Goal: Task Accomplishment & Management: Use online tool/utility

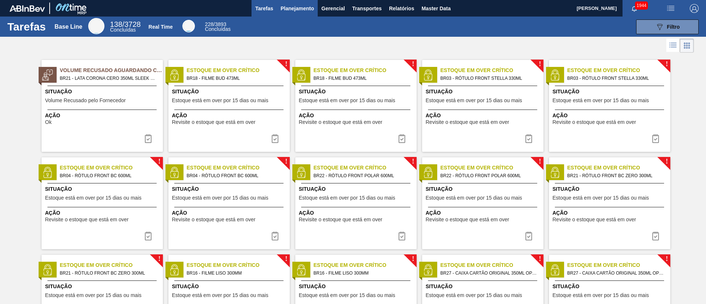
click at [299, 3] on button "Planejamento" at bounding box center [297, 8] width 41 height 17
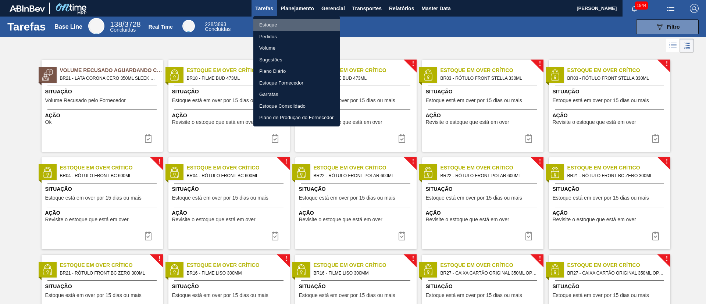
click at [276, 25] on li "Estoque" at bounding box center [296, 25] width 86 height 12
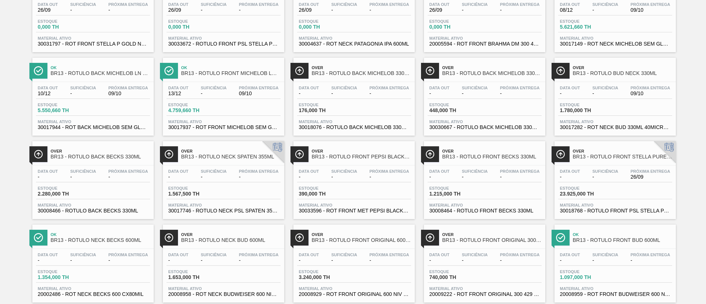
scroll to position [603, 0]
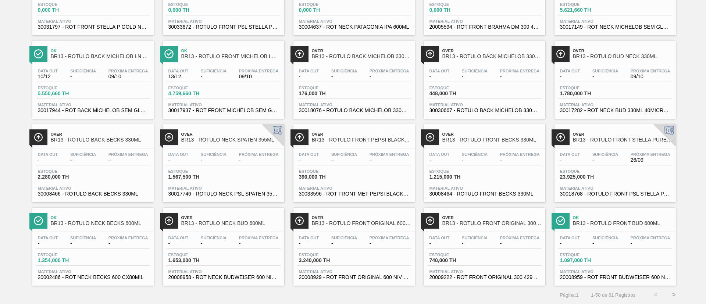
click at [671, 296] on button ">" at bounding box center [674, 295] width 18 height 18
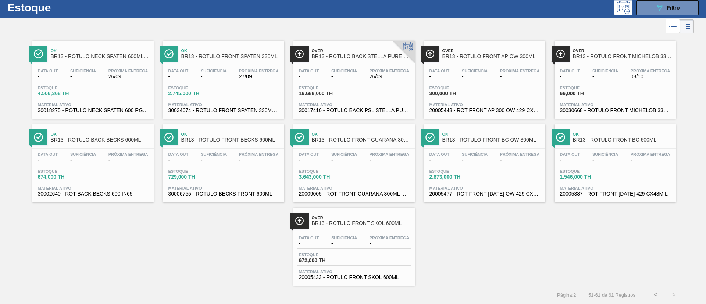
scroll to position [0, 0]
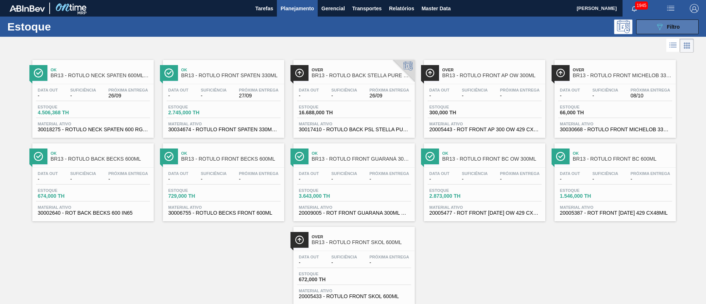
click at [655, 27] on icon "089F7B8B-B2A5-4AFE-B5C0-19BA573D28AC" at bounding box center [659, 26] width 9 height 9
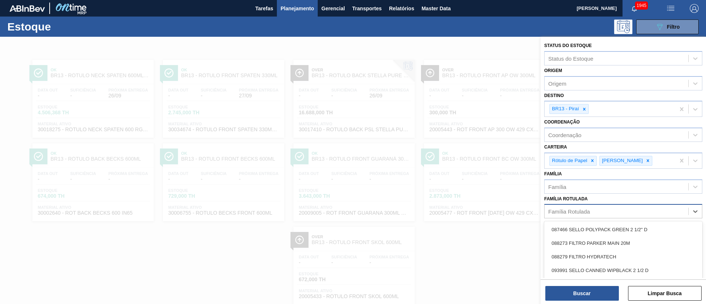
click at [572, 213] on div "Família Rotulada" at bounding box center [569, 212] width 42 height 6
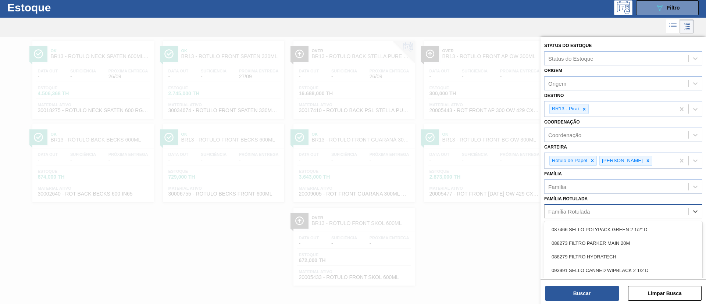
paste Rotulada "RÓTULO FRONT STELLA 330ML"
type Rotulada "RÓTULO FRONT STELLA 330ML"
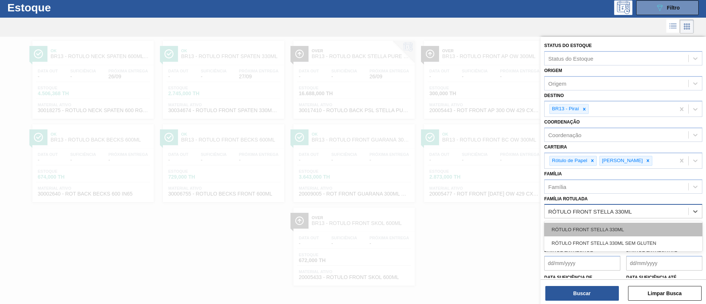
click at [594, 231] on div "RÓTULO FRONT STELLA 330ML" at bounding box center [623, 230] width 158 height 14
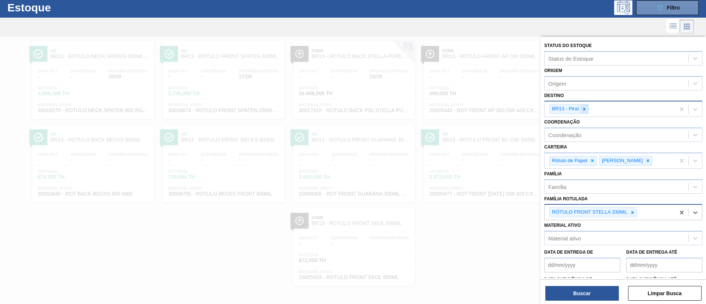
click at [587, 112] on div at bounding box center [584, 108] width 8 height 9
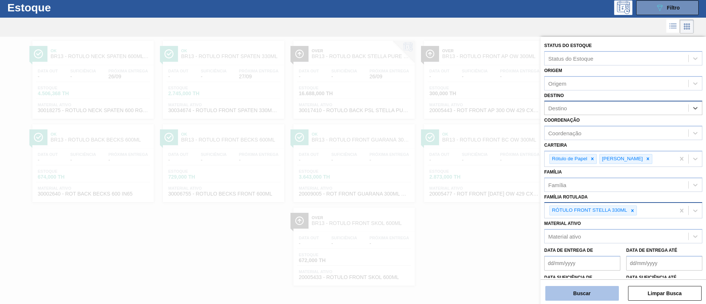
click at [569, 298] on button "Buscar" at bounding box center [582, 293] width 74 height 15
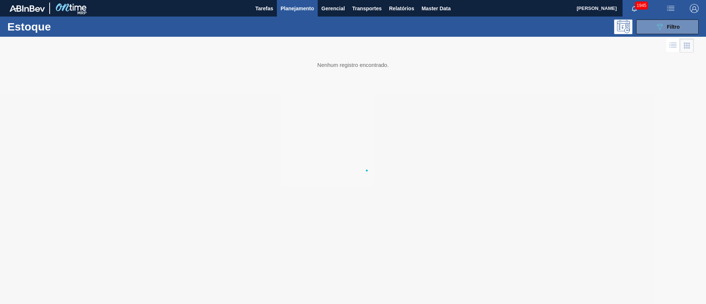
scroll to position [0, 0]
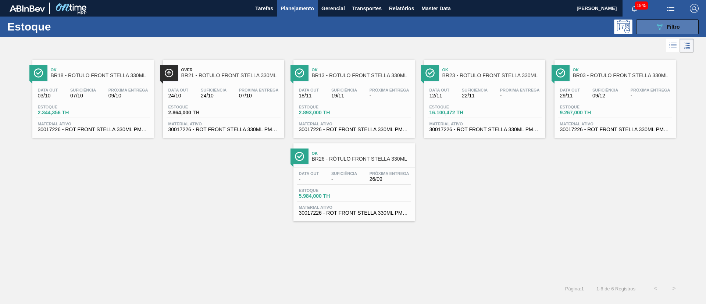
click at [663, 26] on icon "089F7B8B-B2A5-4AFE-B5C0-19BA573D28AC" at bounding box center [659, 26] width 9 height 9
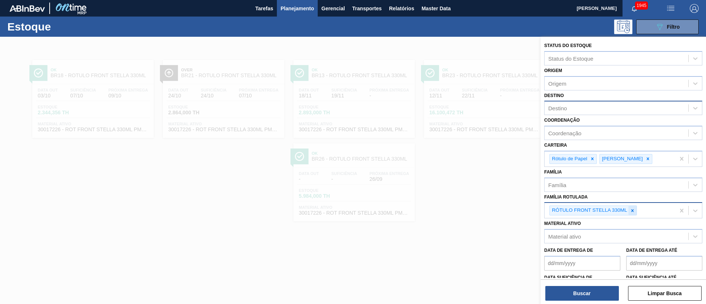
click at [629, 208] on div at bounding box center [632, 210] width 8 height 9
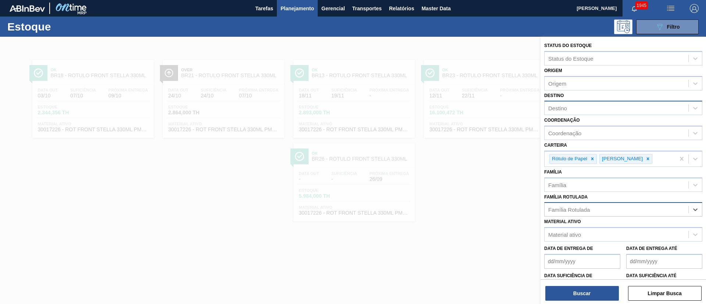
paste Rotulada "RÓTULO BUD NECK 330ML"
type Rotulada "RÓTULO BUD NECK 330ML"
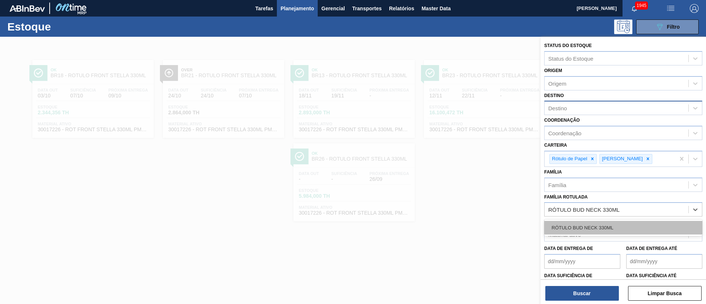
click at [582, 229] on div "RÓTULO BUD NECK 330ML" at bounding box center [623, 228] width 158 height 14
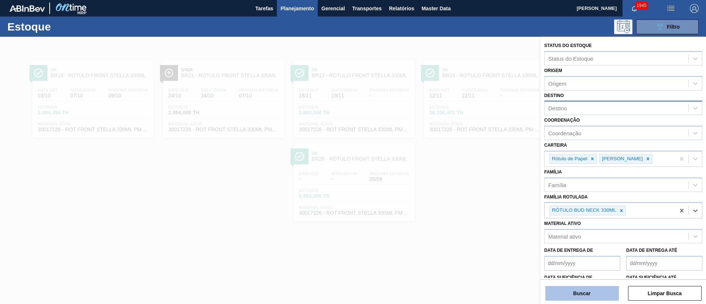
click at [583, 291] on button "Buscar" at bounding box center [582, 293] width 74 height 15
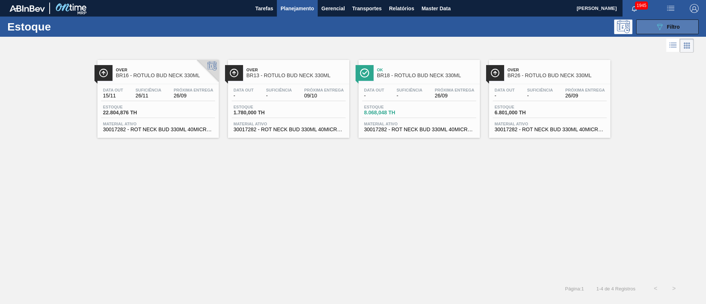
click at [657, 28] on icon "089F7B8B-B2A5-4AFE-B5C0-19BA573D28AC" at bounding box center [659, 26] width 9 height 9
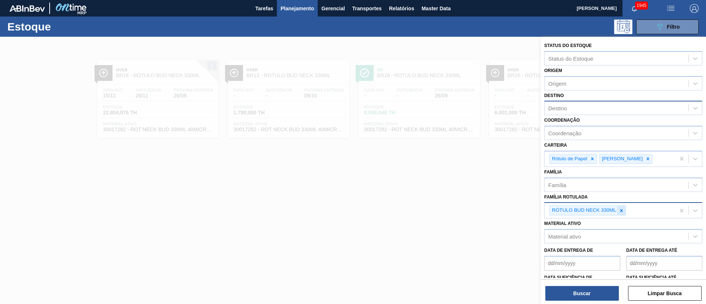
click at [619, 211] on icon at bounding box center [621, 210] width 5 height 5
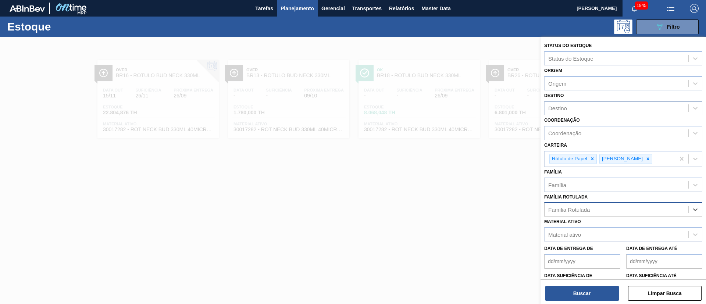
paste Rotulada "RÓTULO BUD FRONT 330ML"
type Rotulada "RÓTULO BUD FRONT 330ML"
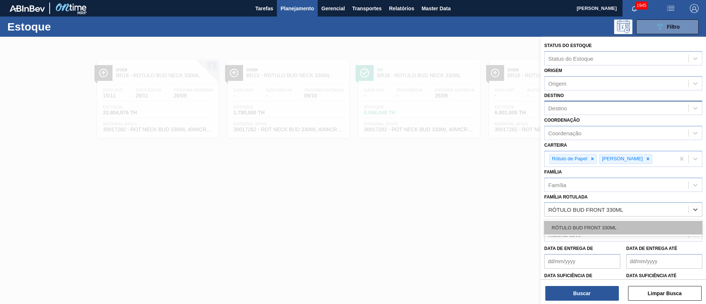
click at [581, 225] on div "RÓTULO BUD FRONT 330ML" at bounding box center [623, 228] width 158 height 14
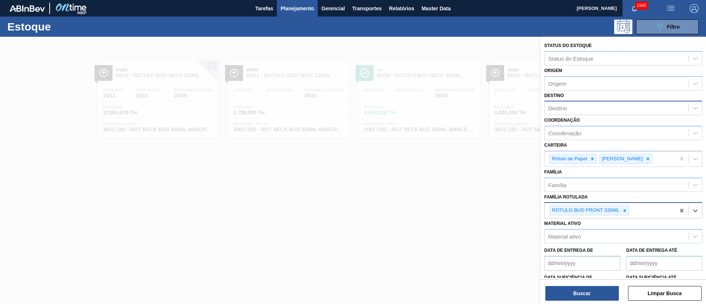
paste Rotulada "RÓTULO NECK SPATEN 600ML RGB"
type Rotulada "RÓTULO NECK SPATEN 600ML RGB"
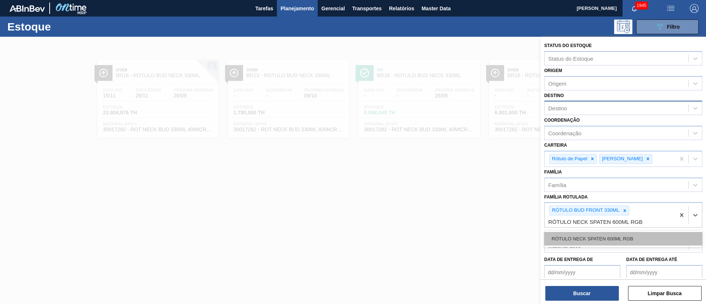
click at [594, 235] on div "RÓTULO NECK SPATEN 600ML RGB" at bounding box center [623, 239] width 158 height 14
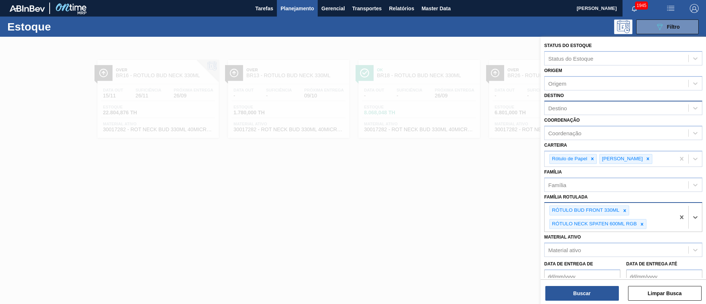
paste Rotulada "RÓTULO BUD NECK 330ML"
type Rotulada "RÓTULO BUD NECK 330ML"
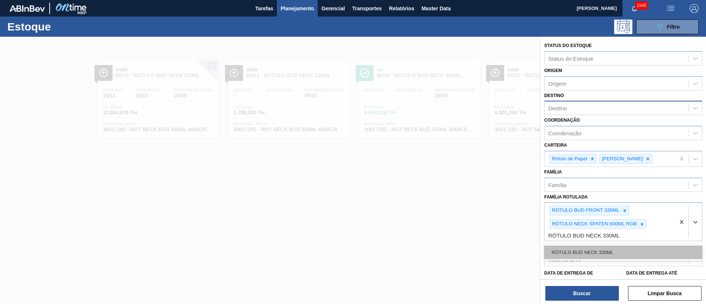
click at [590, 248] on div "RÓTULO BUD NECK 330ML" at bounding box center [623, 253] width 158 height 14
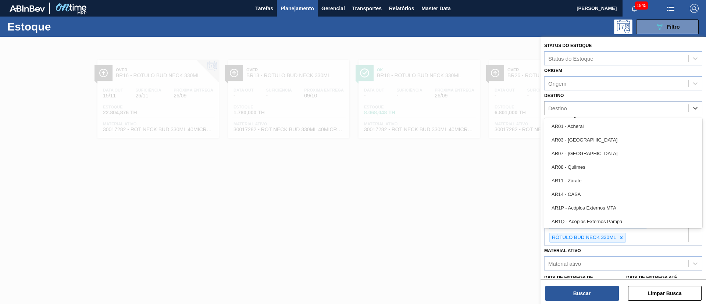
click at [555, 111] on div "Destino" at bounding box center [557, 108] width 19 height 6
type input "br18"
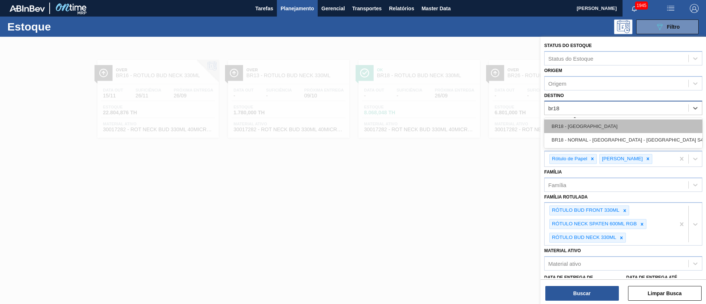
click at [560, 128] on div "BR18 - Pernambuco" at bounding box center [623, 127] width 158 height 14
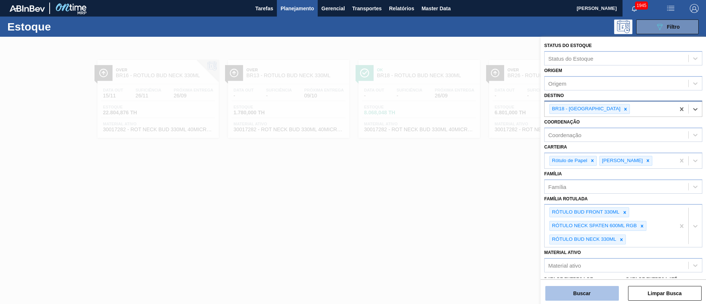
click at [572, 295] on button "Buscar" at bounding box center [582, 293] width 74 height 15
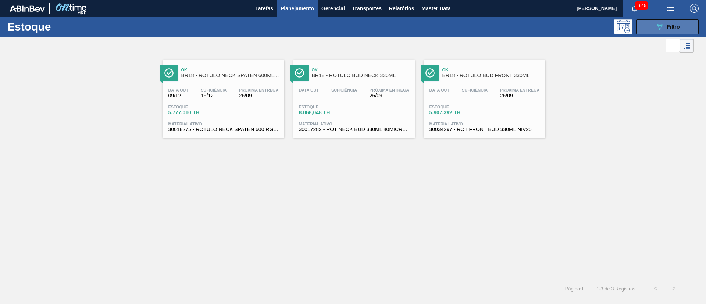
click at [663, 24] on icon "089F7B8B-B2A5-4AFE-B5C0-19BA573D28AC" at bounding box center [659, 26] width 9 height 9
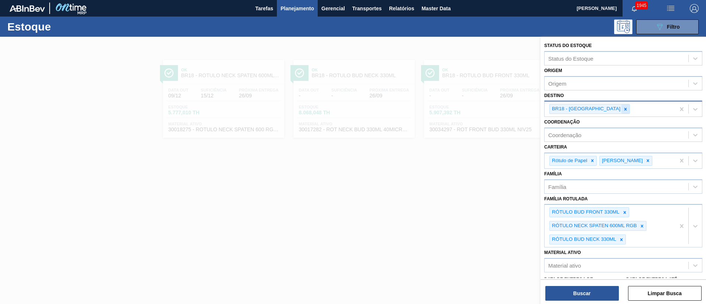
click at [623, 107] on icon at bounding box center [625, 109] width 5 height 5
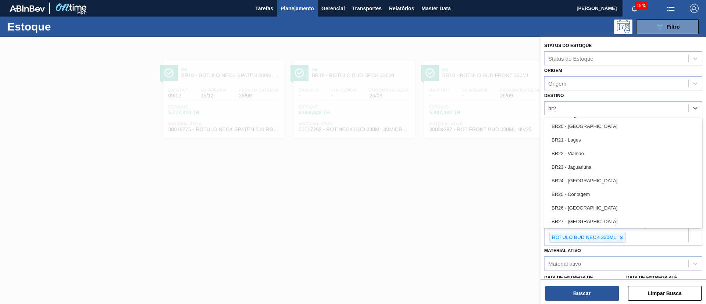
type input "br23"
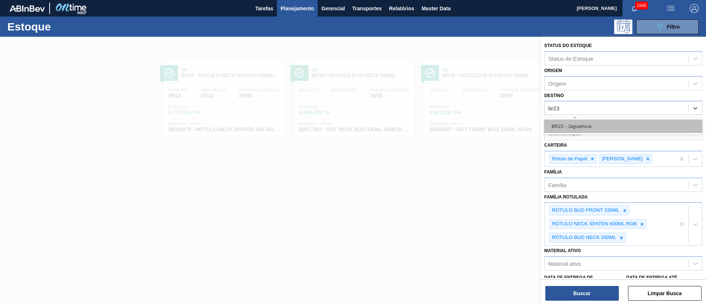
click at [584, 123] on div "BR23 - Jaguariúna" at bounding box center [623, 127] width 158 height 14
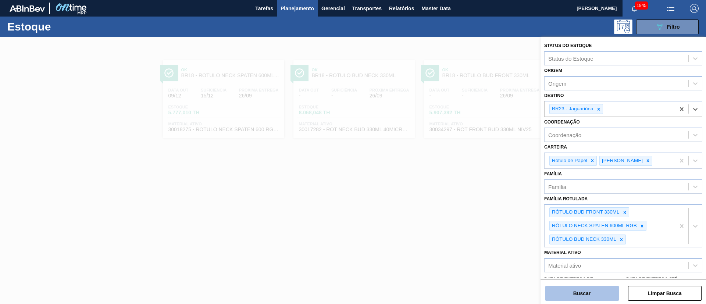
click at [580, 292] on button "Buscar" at bounding box center [582, 293] width 74 height 15
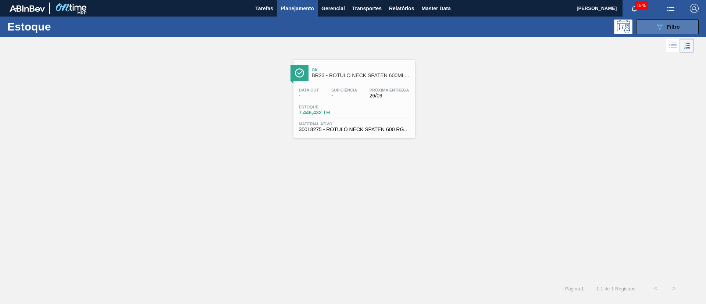
click at [652, 26] on button "089F7B8B-B2A5-4AFE-B5C0-19BA573D28AC Filtro" at bounding box center [667, 26] width 63 height 15
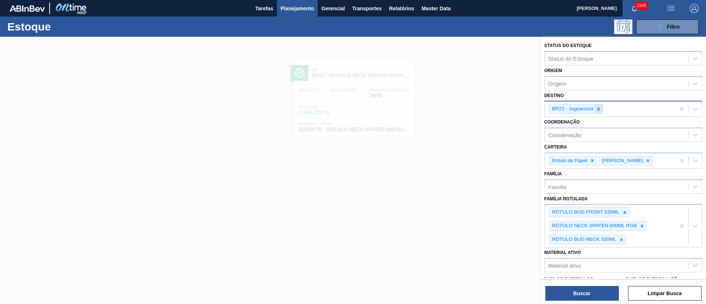
click at [596, 108] on icon at bounding box center [598, 109] width 5 height 5
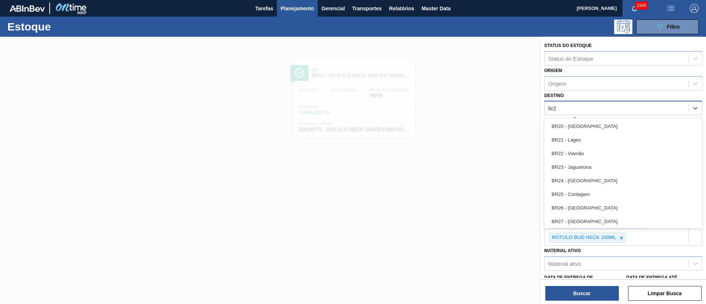
type input "br26"
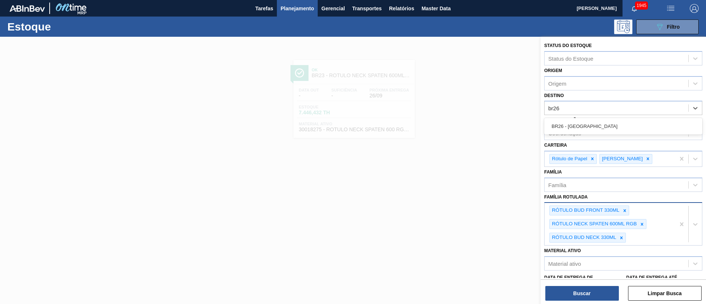
drag, startPoint x: 582, startPoint y: 126, endPoint x: 592, endPoint y: 222, distance: 96.9
click at [581, 126] on div "BR26 - Uberlândia" at bounding box center [623, 127] width 158 height 14
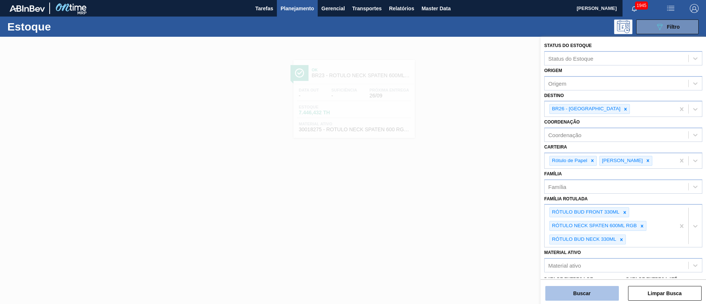
click at [580, 291] on button "Buscar" at bounding box center [582, 293] width 74 height 15
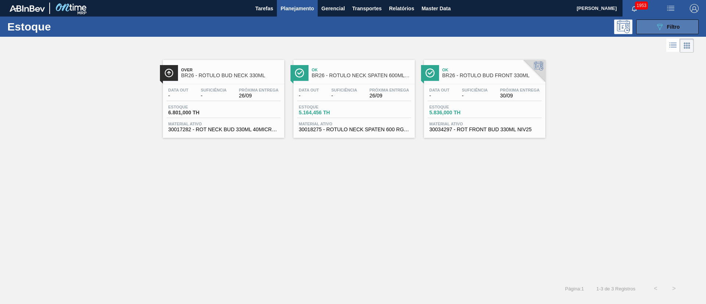
click at [657, 29] on icon "089F7B8B-B2A5-4AFE-B5C0-19BA573D28AC" at bounding box center [659, 26] width 9 height 9
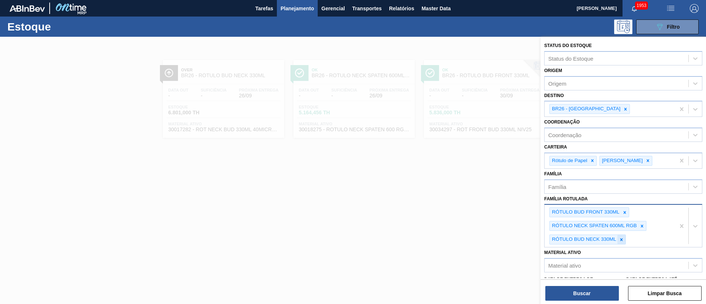
click at [620, 244] on div at bounding box center [621, 239] width 8 height 9
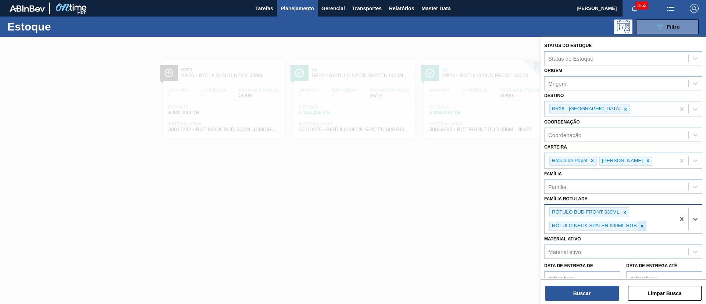
click at [644, 226] on icon at bounding box center [641, 226] width 5 height 5
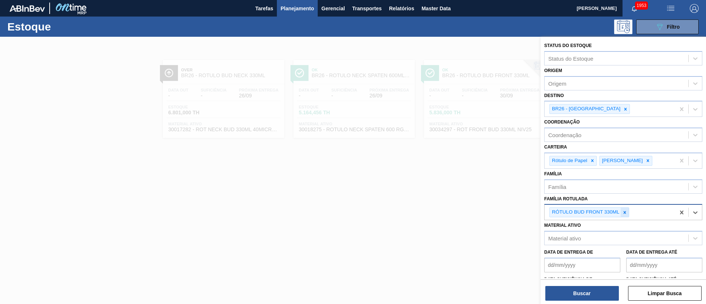
click at [628, 212] on div at bounding box center [625, 212] width 8 height 9
paste Rotulada "RÓTULO BACK STELLA 600ML"
type Rotulada "RÓTULO BACK STELLA 600ML"
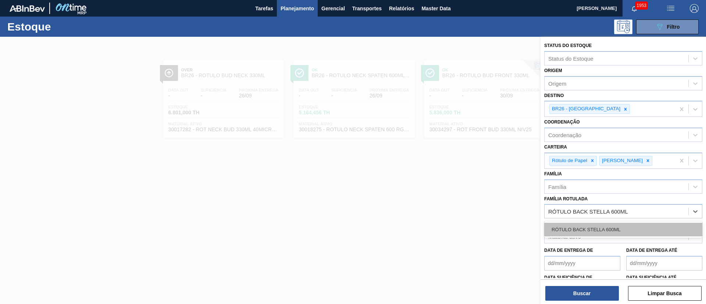
click at [592, 229] on div "RÓTULO BACK STELLA 600ML" at bounding box center [623, 230] width 158 height 14
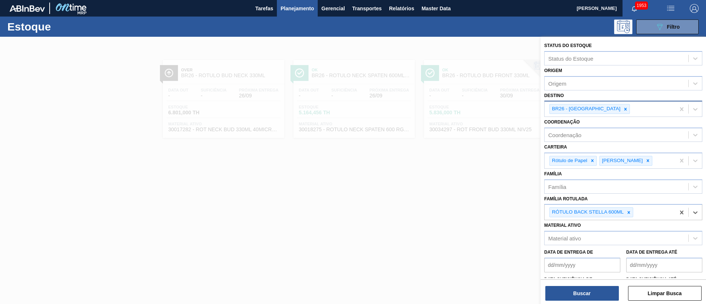
click at [621, 111] on div at bounding box center [625, 108] width 8 height 9
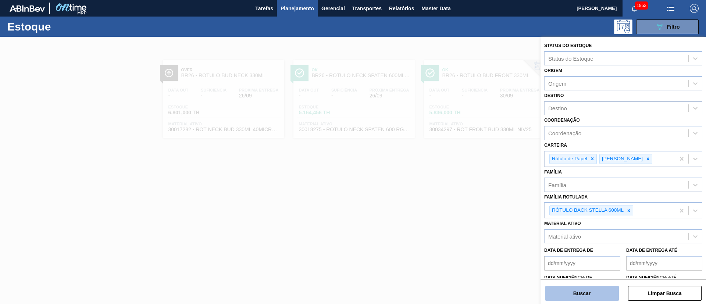
click at [570, 296] on button "Buscar" at bounding box center [582, 293] width 74 height 15
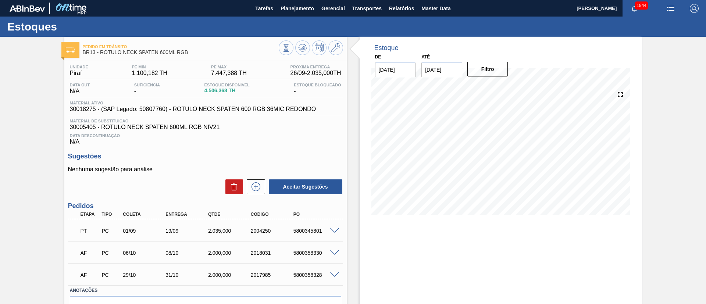
click at [334, 231] on span at bounding box center [334, 231] width 9 height 6
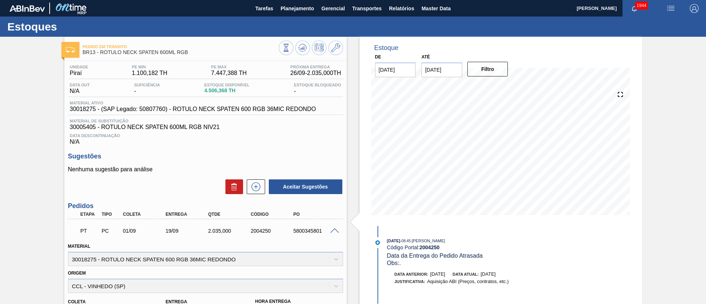
scroll to position [165, 0]
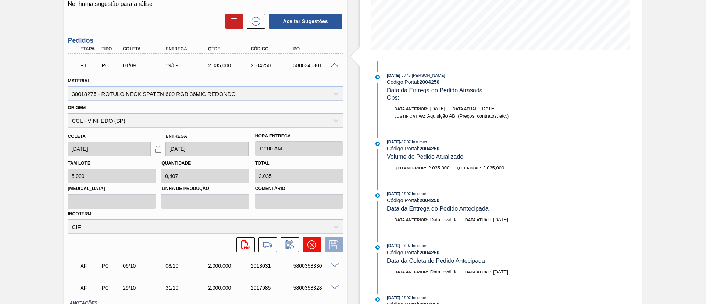
click at [312, 242] on icon at bounding box center [311, 244] width 9 height 9
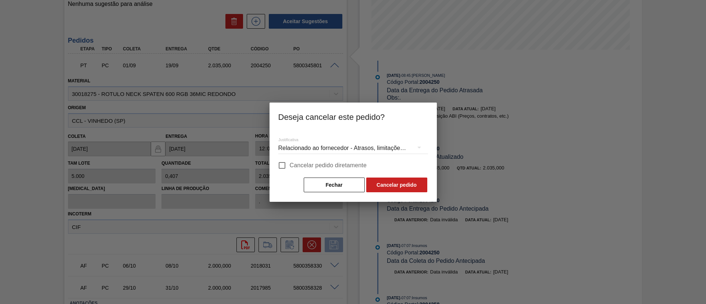
click at [318, 169] on span "Cancelar pedido diretamente" at bounding box center [328, 165] width 77 height 9
click at [290, 169] on input "Cancelar pedido diretamente" at bounding box center [281, 165] width 15 height 15
checkbox input "true"
click at [392, 185] on button "Cancelar pedido" at bounding box center [396, 185] width 61 height 15
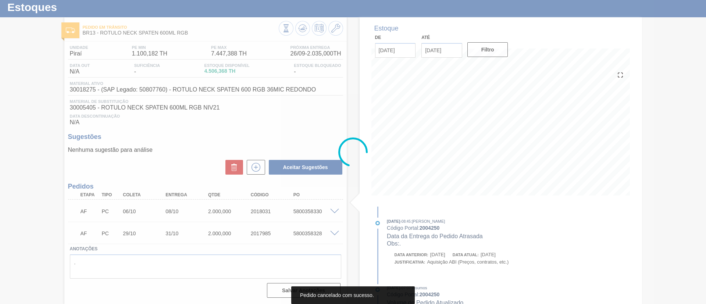
scroll to position [19, 0]
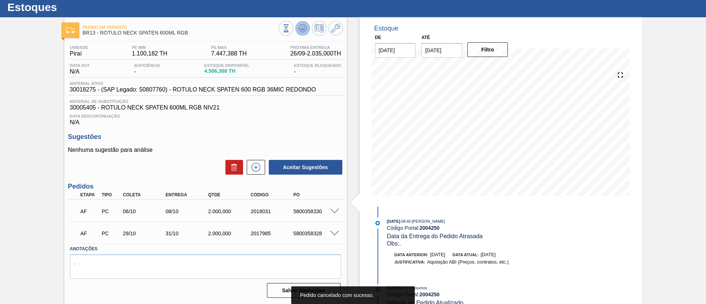
click at [299, 26] on icon at bounding box center [302, 28] width 9 height 9
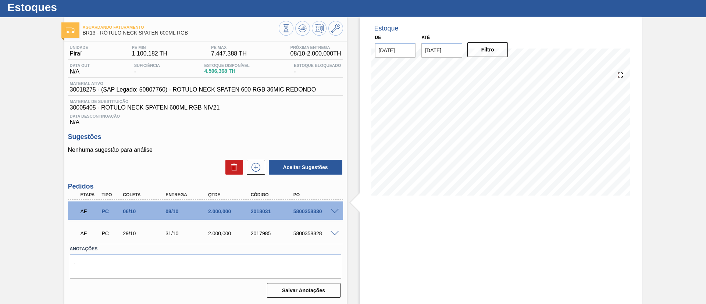
scroll to position [0, 0]
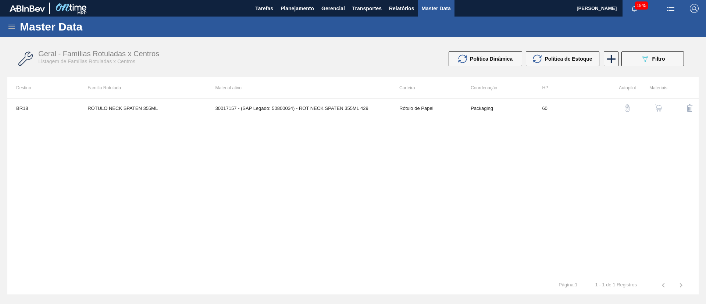
click at [13, 31] on div "Master Data" at bounding box center [353, 27] width 706 height 20
click at [13, 26] on icon at bounding box center [11, 27] width 7 height 4
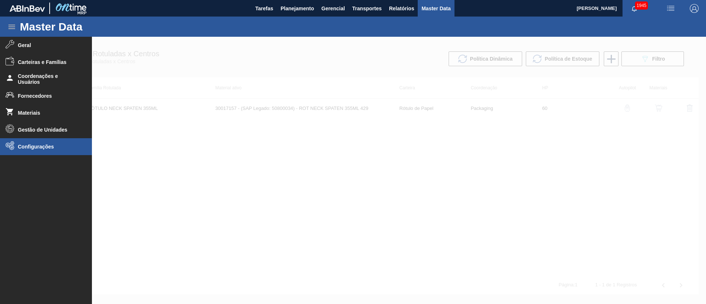
click at [43, 152] on li "Configurações" at bounding box center [46, 146] width 92 height 17
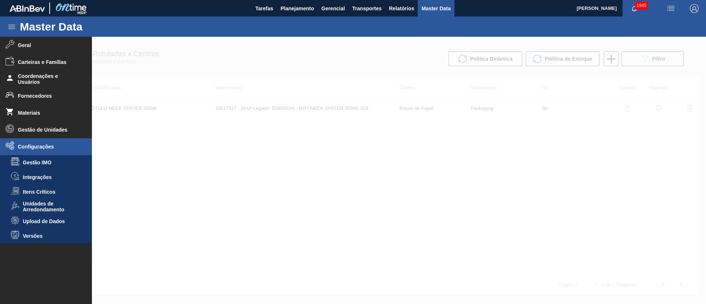
click at [289, 27] on div "Master Data" at bounding box center [353, 27] width 706 height 20
click at [401, 1] on button "Relatórios" at bounding box center [401, 8] width 32 height 17
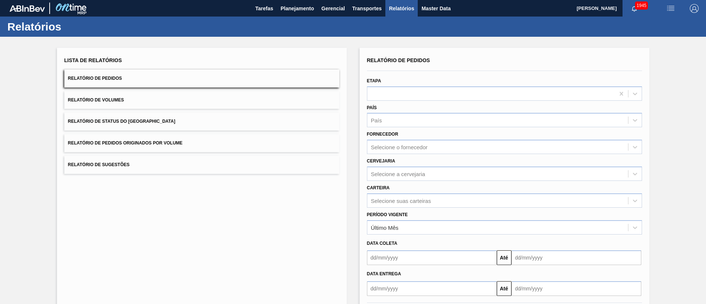
click at [131, 124] on span "Relatório de Status do Estoque" at bounding box center [121, 121] width 107 height 5
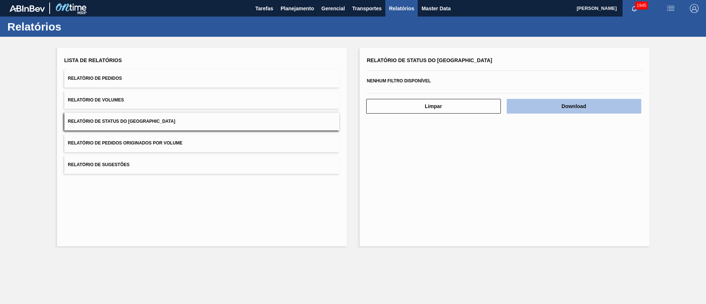
click at [575, 100] on button "Download" at bounding box center [574, 106] width 135 height 15
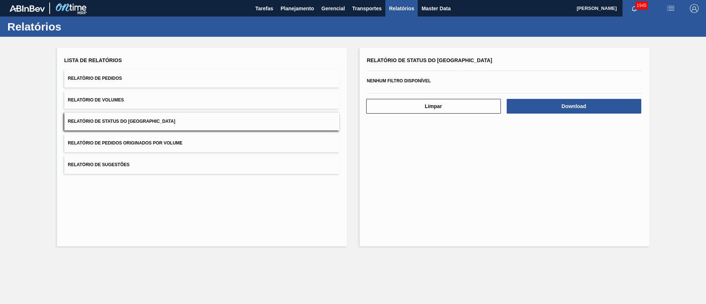
click at [114, 83] on button "Relatório de Pedidos" at bounding box center [201, 79] width 275 height 18
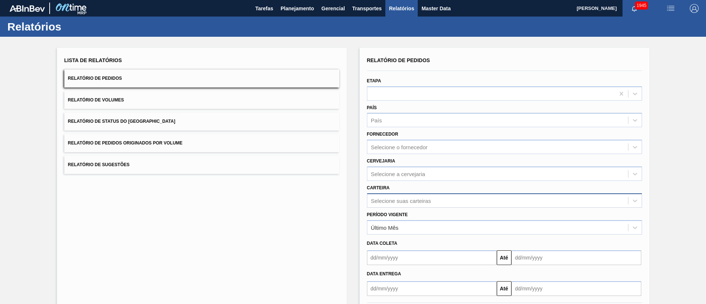
click at [394, 199] on div "Selecione suas carteiras" at bounding box center [504, 200] width 275 height 14
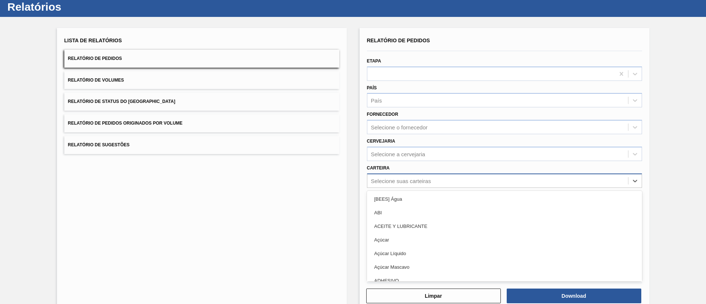
scroll to position [20, 0]
type input "rót"
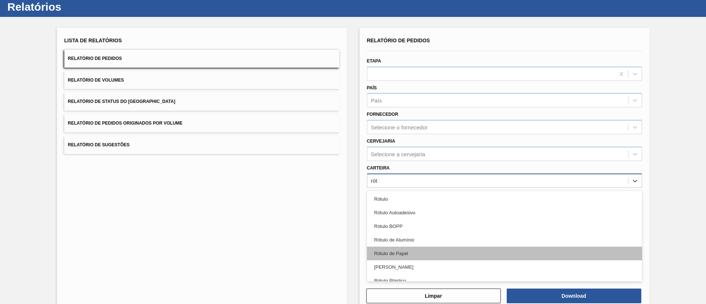
click at [406, 254] on div "Rótulo de Papel" at bounding box center [504, 254] width 275 height 14
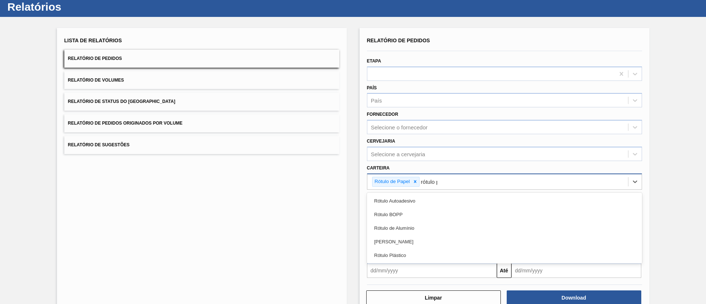
type input "rótulo pa"
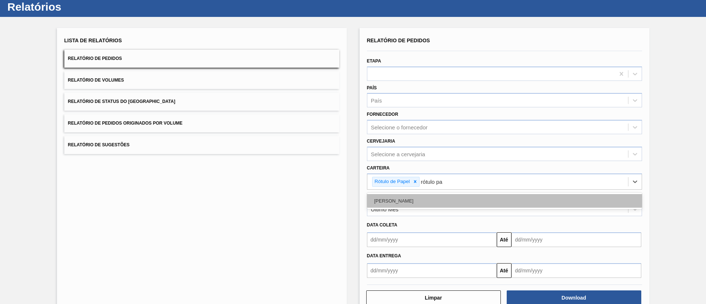
click at [406, 204] on div "Rótulo Papel" at bounding box center [504, 201] width 275 height 14
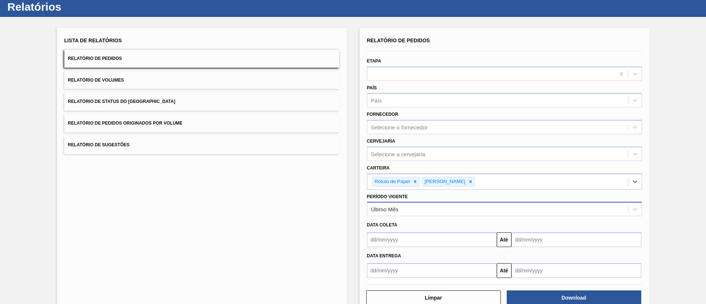
click at [391, 211] on div "Último Mês" at bounding box center [385, 209] width 28 height 6
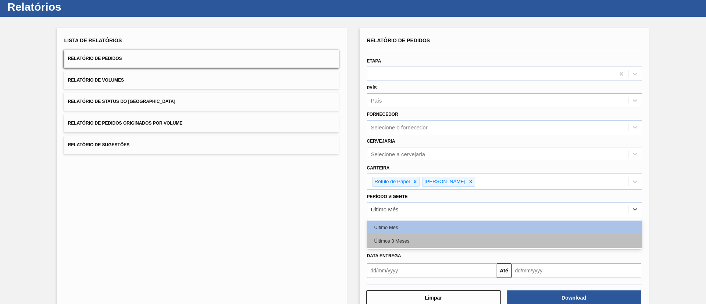
click at [388, 245] on div "Últimos 3 Meses" at bounding box center [504, 241] width 275 height 14
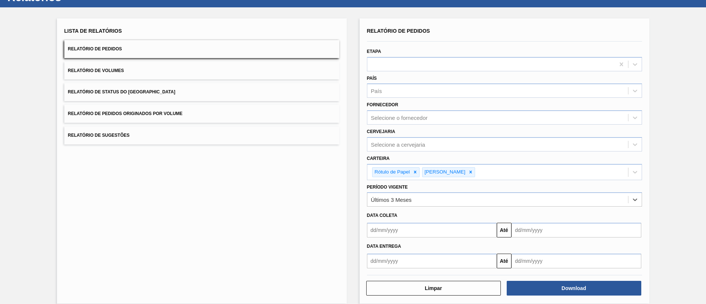
scroll to position [38, 0]
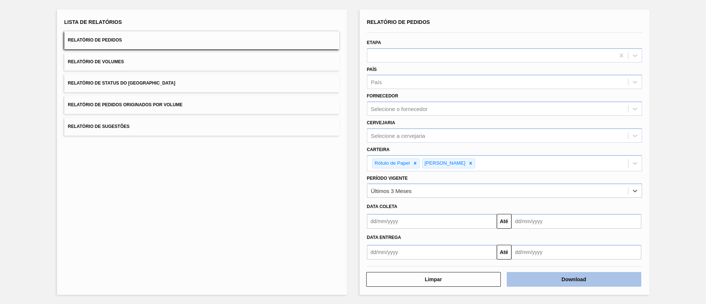
click at [568, 276] on button "Download" at bounding box center [574, 279] width 135 height 15
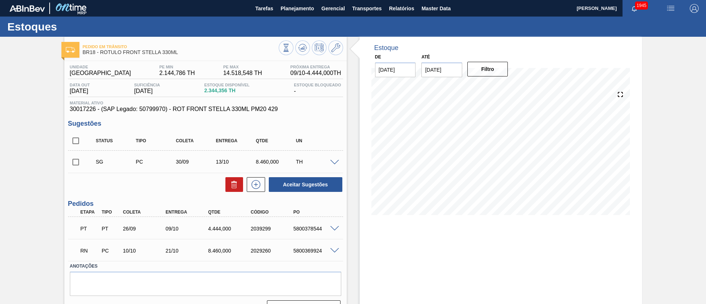
click at [333, 250] on span at bounding box center [334, 251] width 9 height 6
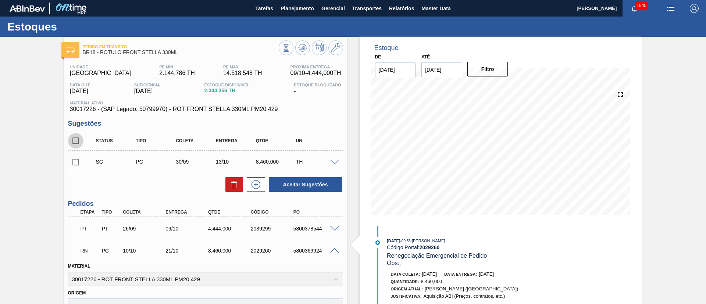
click at [76, 140] on input "checkbox" at bounding box center [75, 140] width 15 height 15
checkbox input "true"
click at [235, 182] on icon at bounding box center [234, 182] width 6 height 1
checkbox input "false"
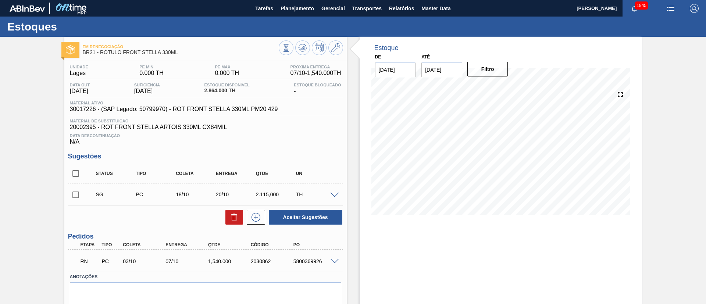
click at [78, 173] on input "checkbox" at bounding box center [75, 173] width 15 height 15
checkbox input "true"
click at [236, 218] on icon at bounding box center [234, 218] width 5 height 6
checkbox input "false"
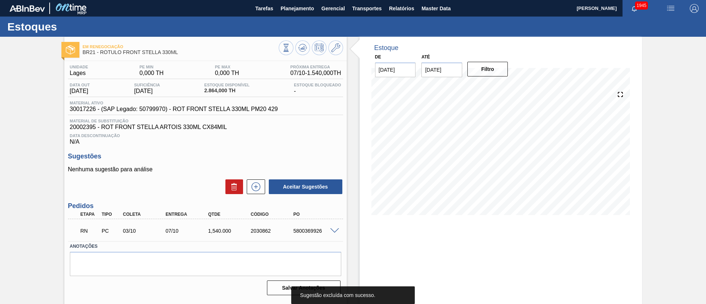
click at [334, 231] on span at bounding box center [334, 231] width 9 height 6
type input "2.115"
type input "0,728"
type input "1.540"
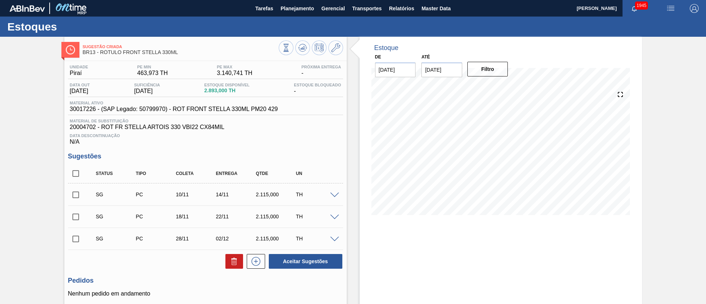
click at [72, 175] on input "checkbox" at bounding box center [75, 173] width 15 height 15
checkbox input "true"
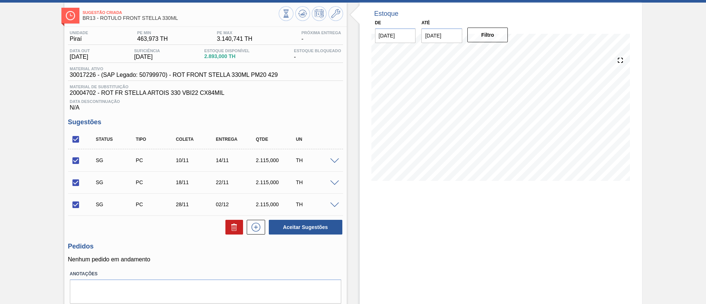
scroll to position [59, 0]
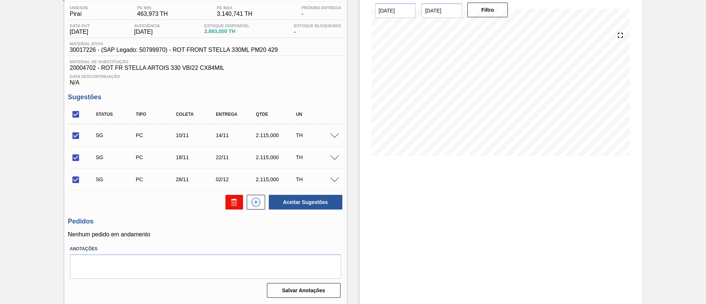
click at [228, 208] on button at bounding box center [234, 202] width 18 height 15
checkbox input "false"
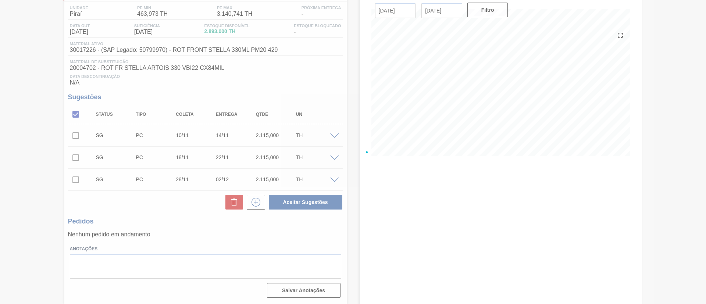
scroll to position [12, 0]
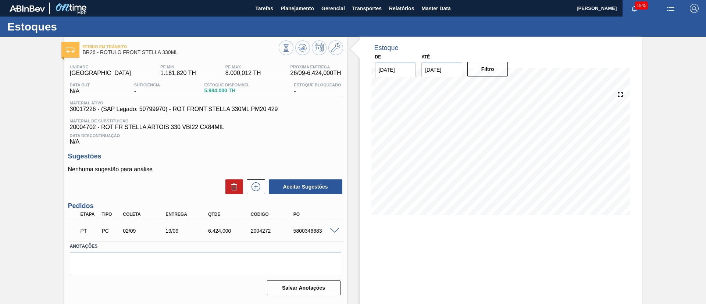
click at [334, 228] on span at bounding box center [334, 231] width 9 height 6
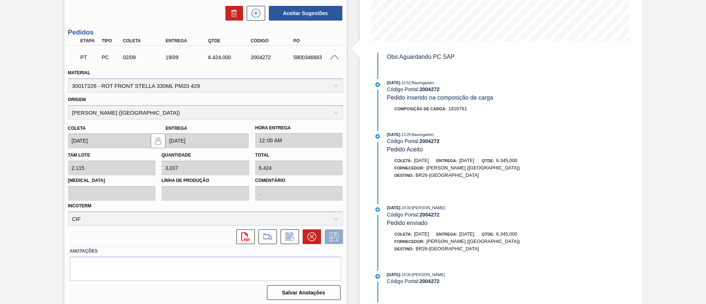
scroll to position [176, 0]
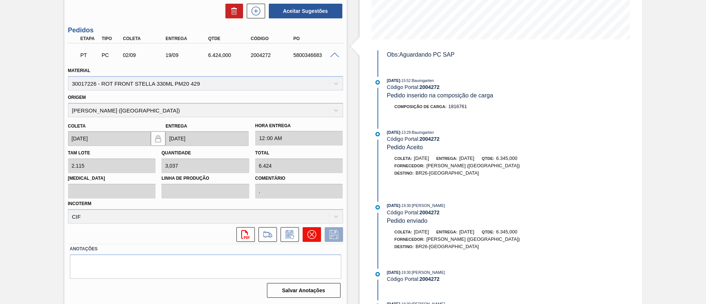
click at [314, 229] on button at bounding box center [312, 234] width 18 height 15
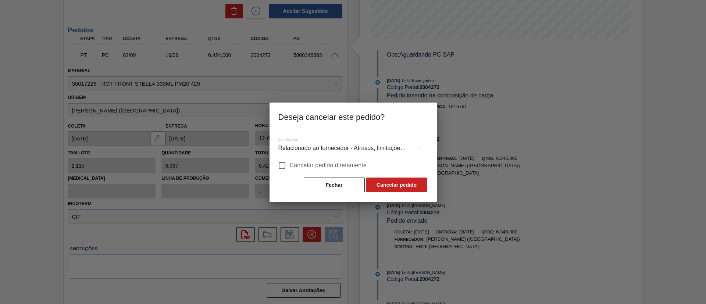
click at [329, 166] on span "Cancelar pedido diretamente" at bounding box center [328, 165] width 77 height 9
click at [290, 166] on input "Cancelar pedido diretamente" at bounding box center [281, 165] width 15 height 15
checkbox input "true"
click at [389, 181] on button "Cancelar pedido" at bounding box center [396, 185] width 61 height 15
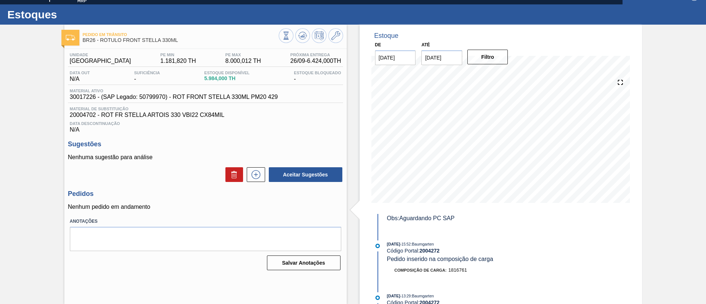
scroll to position [12, 0]
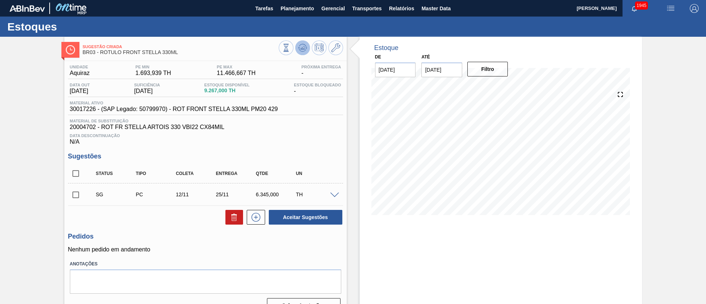
click at [300, 49] on icon at bounding box center [302, 47] width 9 height 9
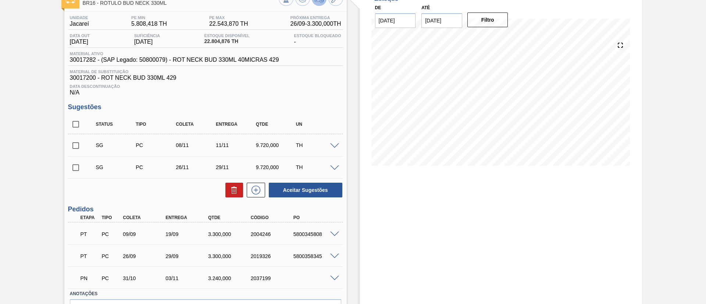
scroll to position [39, 0]
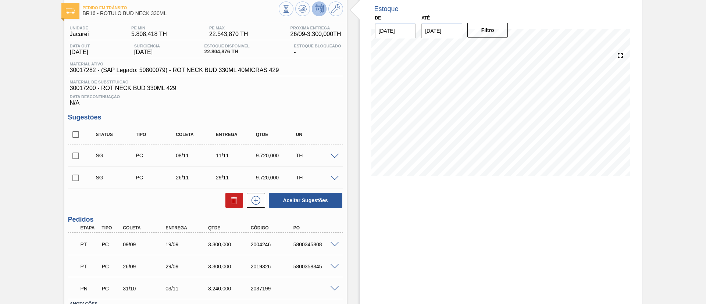
click at [335, 245] on span at bounding box center [334, 245] width 9 height 6
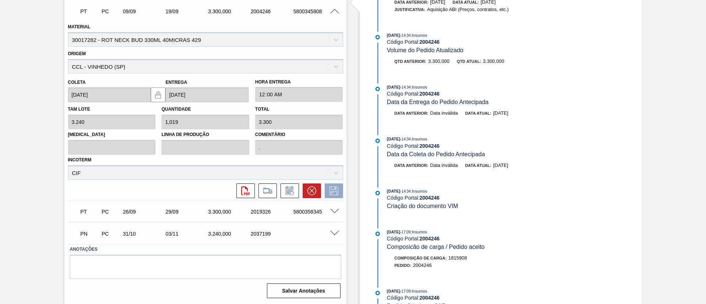
scroll to position [272, 0]
click at [311, 192] on icon at bounding box center [311, 190] width 9 height 9
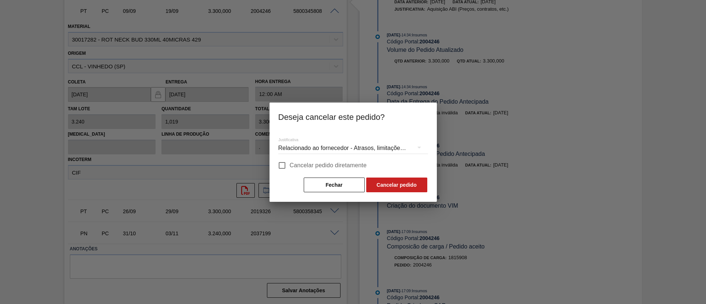
click at [303, 167] on span "Cancelar pedido diretamente" at bounding box center [328, 165] width 77 height 9
click at [290, 167] on input "Cancelar pedido diretamente" at bounding box center [281, 165] width 15 height 15
checkbox input "true"
click at [386, 189] on button "Cancelar pedido" at bounding box center [396, 185] width 61 height 15
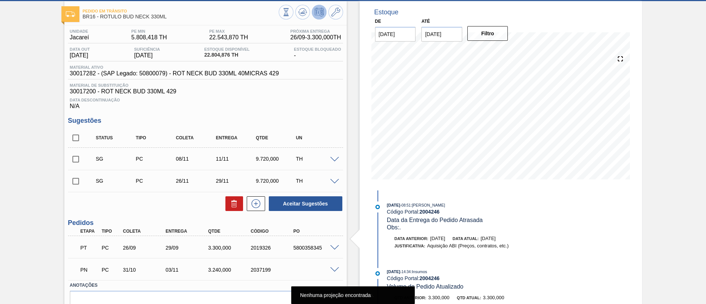
scroll to position [0, 0]
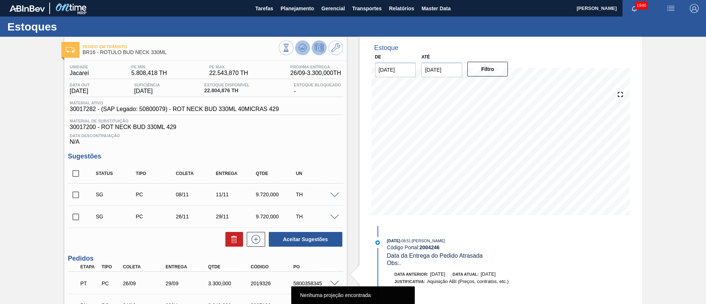
click at [302, 49] on icon at bounding box center [302, 47] width 5 height 3
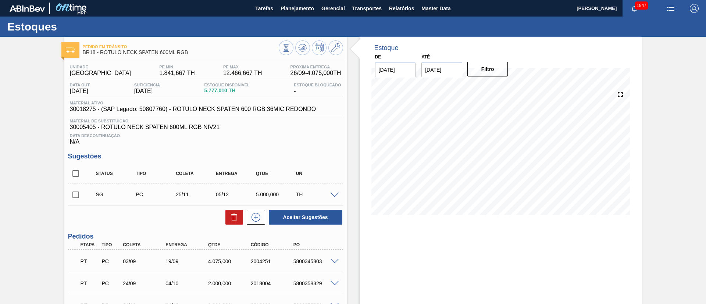
scroll to position [55, 0]
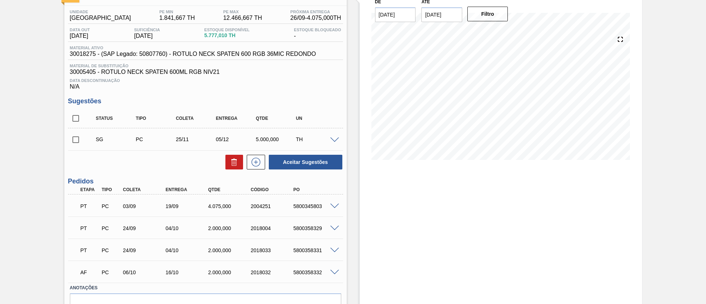
click at [310, 204] on div "5800345803" at bounding box center [316, 206] width 48 height 6
copy div "5800345803"
click at [74, 54] on span "30018275 - (SAP Legado: 50807760) - ROTULO NECK SPATEN 600 RGB 36MIC REDONDO" at bounding box center [193, 54] width 246 height 7
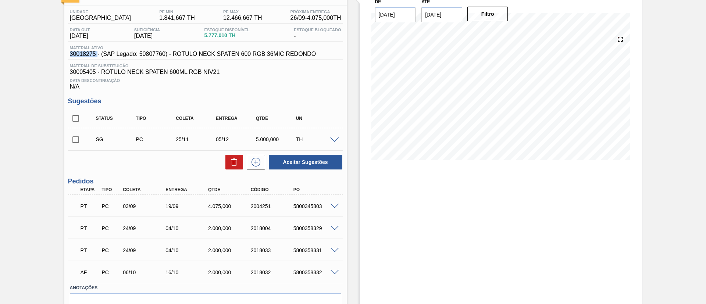
copy span "30018275"
click at [335, 205] on span at bounding box center [334, 207] width 9 height 6
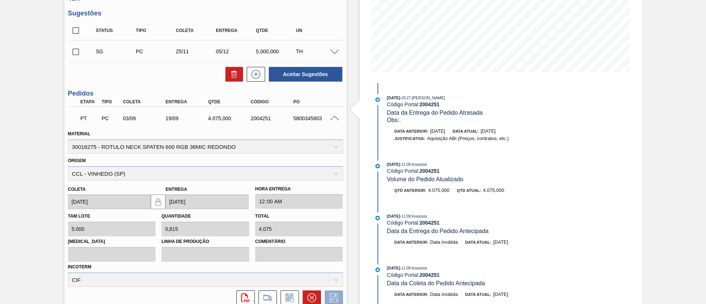
scroll to position [221, 0]
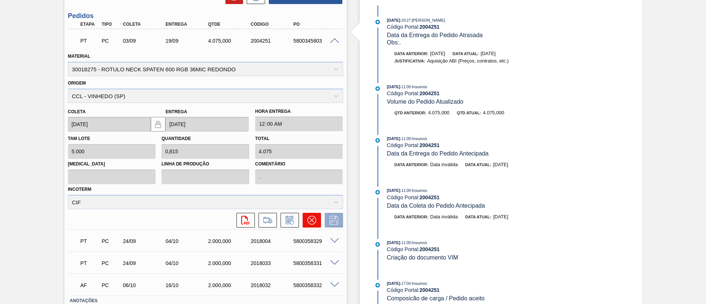
click at [313, 220] on icon at bounding box center [311, 220] width 9 height 9
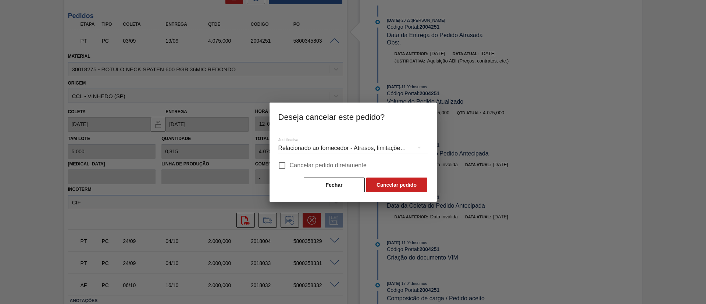
click at [312, 167] on span "Cancelar pedido diretamente" at bounding box center [328, 165] width 77 height 9
click at [290, 167] on input "Cancelar pedido diretamente" at bounding box center [281, 165] width 15 height 15
checkbox input "true"
click at [385, 186] on button "Cancelar pedido" at bounding box center [396, 185] width 61 height 15
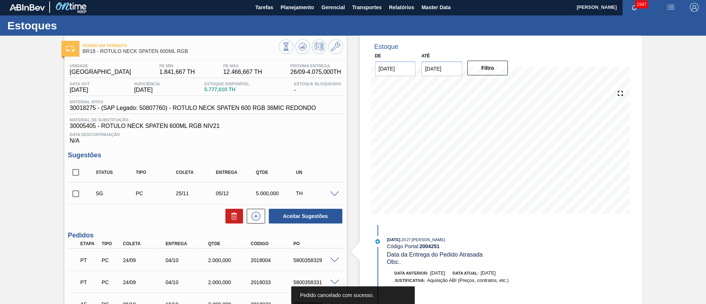
scroll to position [0, 0]
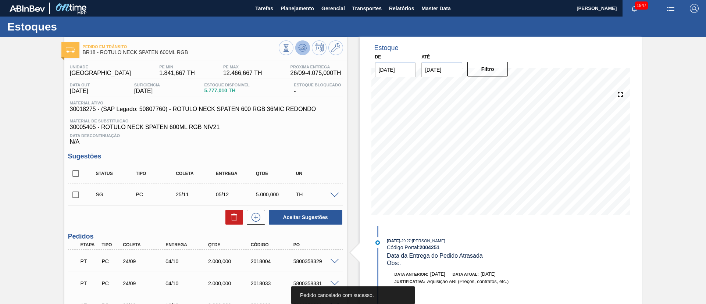
click at [305, 51] on icon at bounding box center [302, 47] width 9 height 9
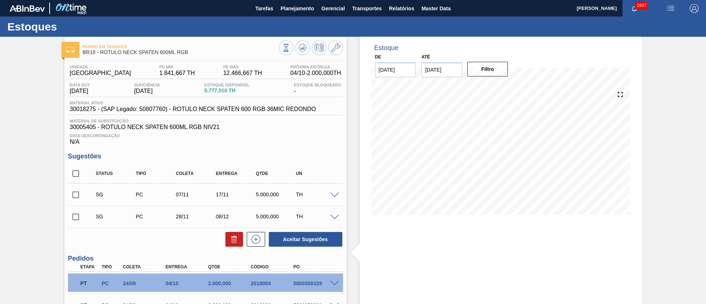
click at [80, 175] on input "checkbox" at bounding box center [75, 173] width 15 height 15
checkbox input "true"
click at [230, 237] on icon at bounding box center [234, 239] width 9 height 9
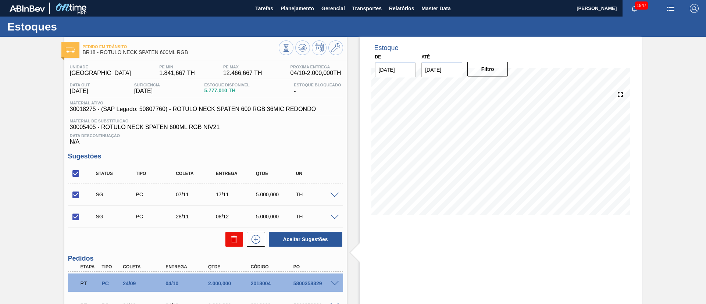
checkbox input "false"
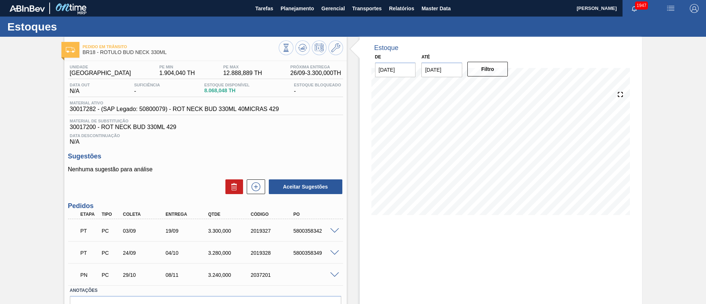
click at [310, 231] on div "5800358342" at bounding box center [316, 231] width 48 height 6
click at [310, 232] on div "5800358342" at bounding box center [316, 231] width 48 height 6
copy div "5800358342"
click at [76, 107] on span "30017282 - (SAP Legado: 50800079) - ROT NECK BUD 330ML 40MICRAS 429" at bounding box center [174, 109] width 209 height 7
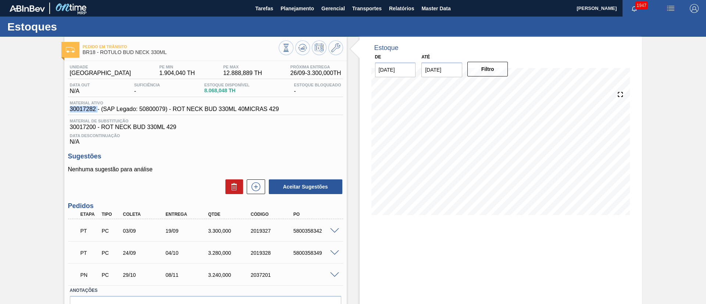
copy span "30017282"
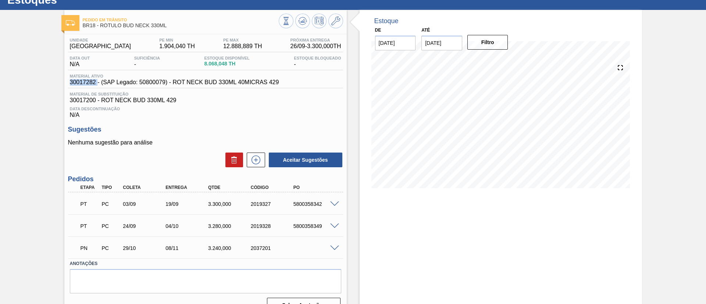
scroll to position [42, 0]
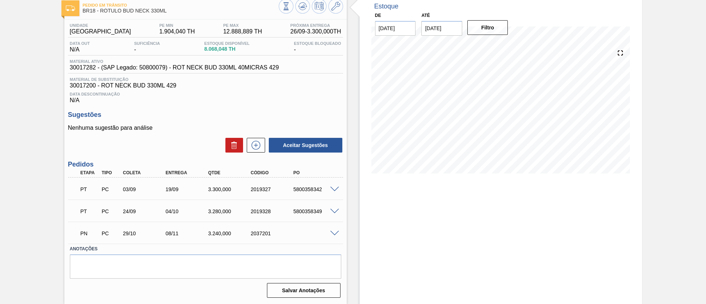
click at [331, 188] on span at bounding box center [334, 190] width 9 height 6
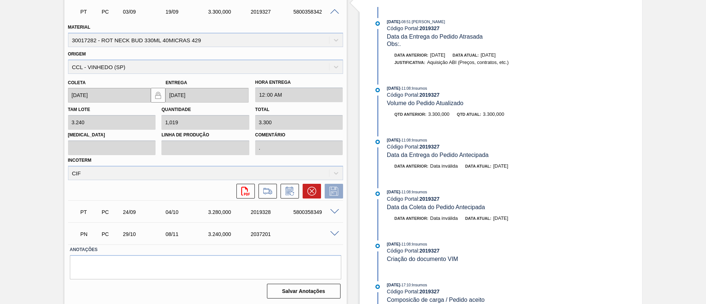
scroll to position [220, 0]
click at [309, 192] on icon at bounding box center [311, 190] width 4 height 4
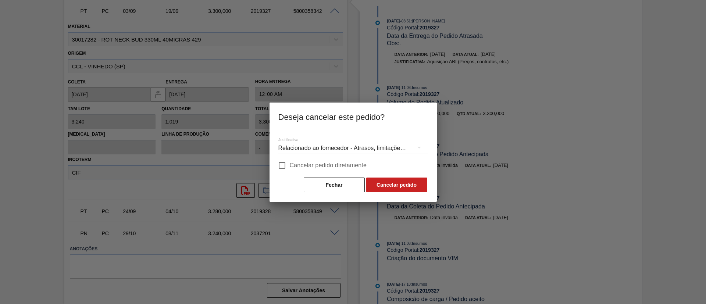
click at [309, 167] on span "Cancelar pedido diretamente" at bounding box center [328, 165] width 77 height 9
click at [290, 167] on input "Cancelar pedido diretamente" at bounding box center [281, 165] width 15 height 15
checkbox input "true"
click at [383, 183] on button "Cancelar pedido" at bounding box center [396, 185] width 61 height 15
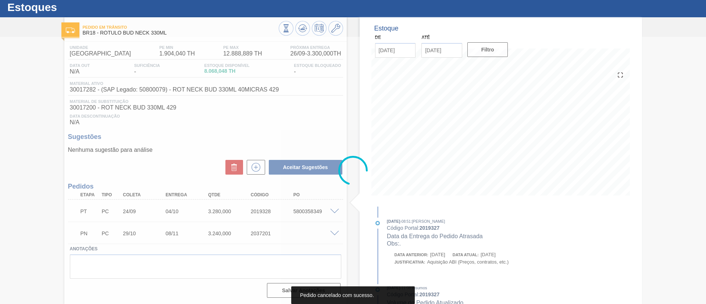
scroll to position [19, 0]
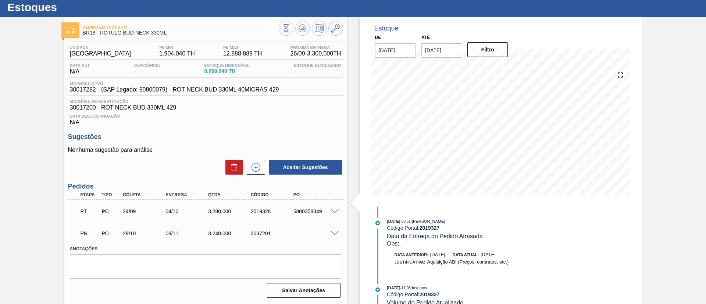
drag, startPoint x: 306, startPoint y: 29, endPoint x: 278, endPoint y: 0, distance: 39.8
click at [305, 29] on icon at bounding box center [302, 28] width 9 height 9
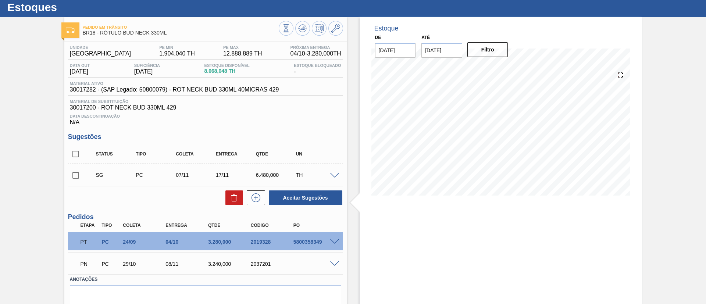
click at [73, 153] on input "checkbox" at bounding box center [75, 153] width 15 height 15
checkbox input "true"
click at [228, 195] on button at bounding box center [234, 197] width 18 height 15
checkbox input "false"
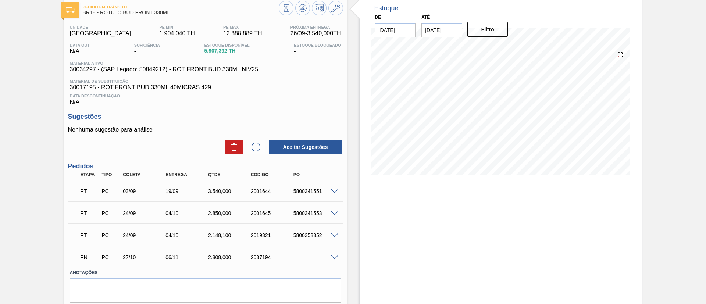
scroll to position [55, 0]
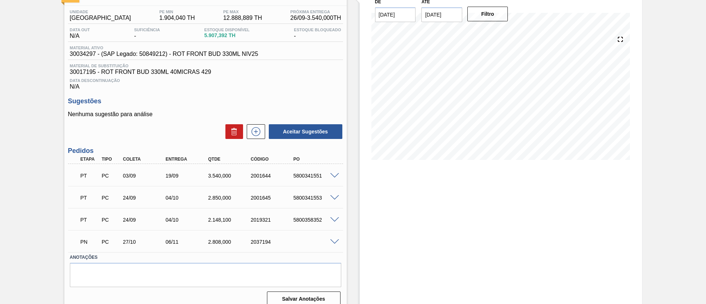
click at [312, 174] on div "5800341551" at bounding box center [316, 176] width 48 height 6
copy div "5800341551"
click at [76, 53] on span "30034297 - (SAP Legado: 50849212) - ROT FRONT BUD 330ML NIV25" at bounding box center [164, 54] width 189 height 7
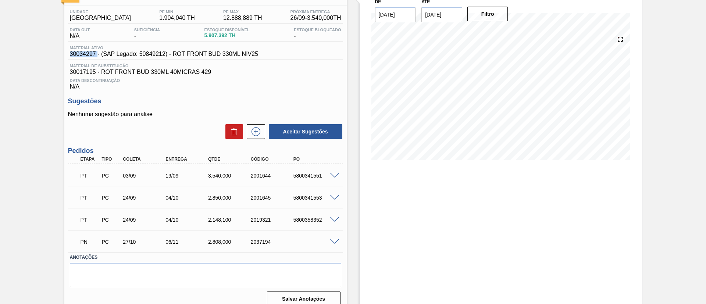
copy span "30034297"
click at [334, 176] on span at bounding box center [334, 176] width 9 height 6
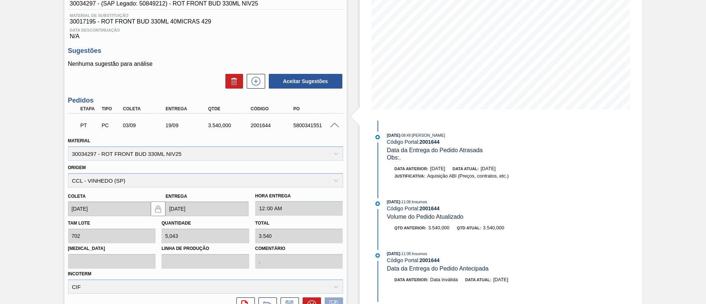
scroll to position [165, 0]
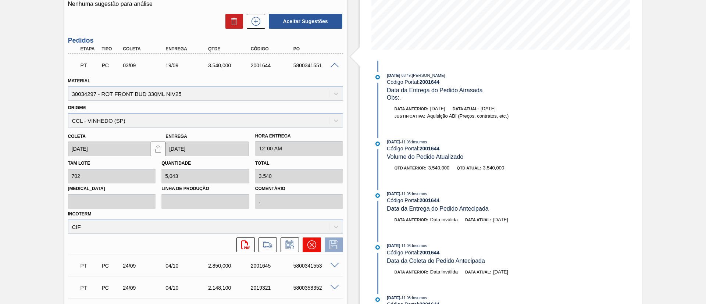
click at [315, 249] on icon at bounding box center [311, 244] width 9 height 9
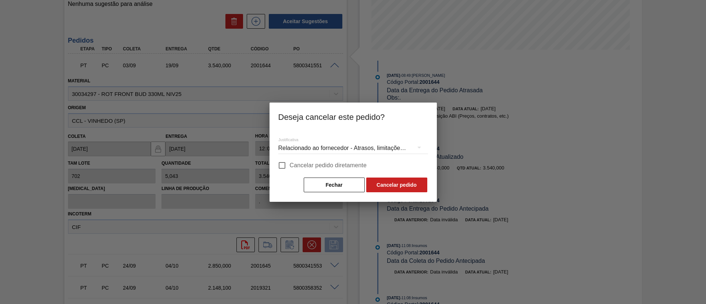
click at [313, 165] on span "Cancelar pedido diretamente" at bounding box center [328, 165] width 77 height 9
click at [290, 165] on input "Cancelar pedido diretamente" at bounding box center [281, 165] width 15 height 15
checkbox input "true"
click at [378, 182] on button "Cancelar pedido" at bounding box center [396, 185] width 61 height 15
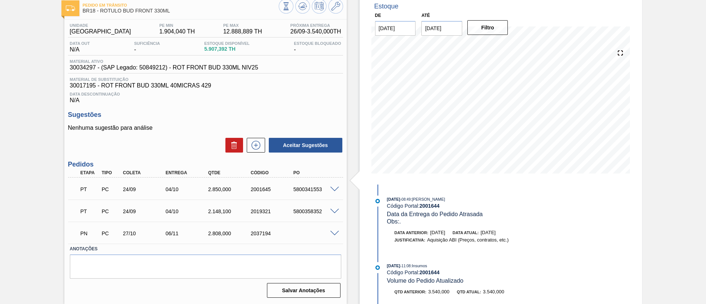
scroll to position [42, 0]
click at [303, 3] on icon at bounding box center [302, 6] width 9 height 9
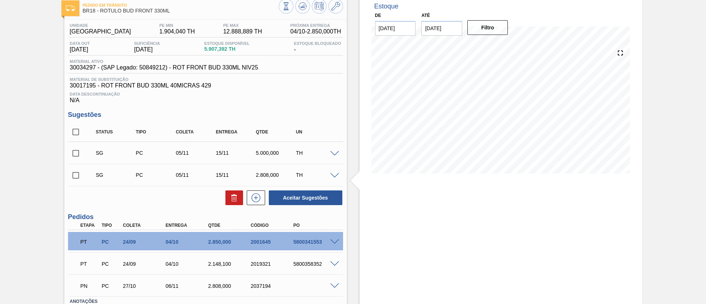
click at [74, 133] on input "checkbox" at bounding box center [75, 131] width 15 height 15
checkbox input "true"
click at [228, 194] on button at bounding box center [234, 197] width 18 height 15
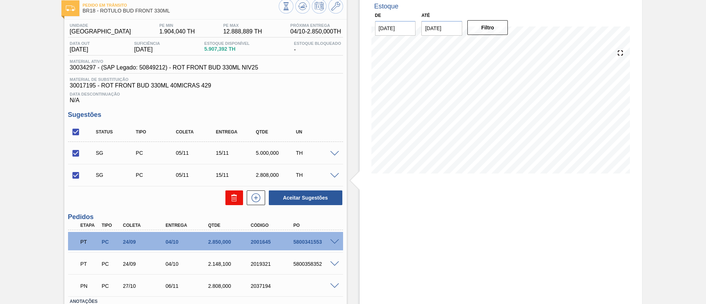
checkbox input "false"
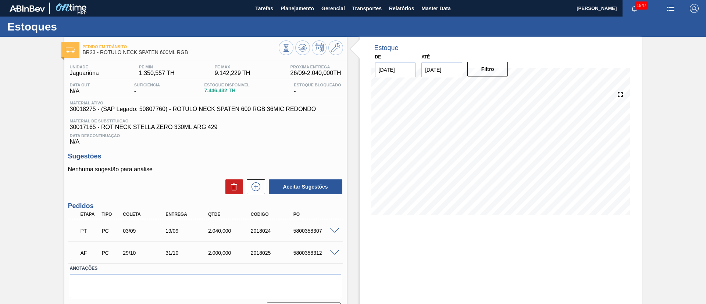
click at [336, 232] on span at bounding box center [334, 231] width 9 height 6
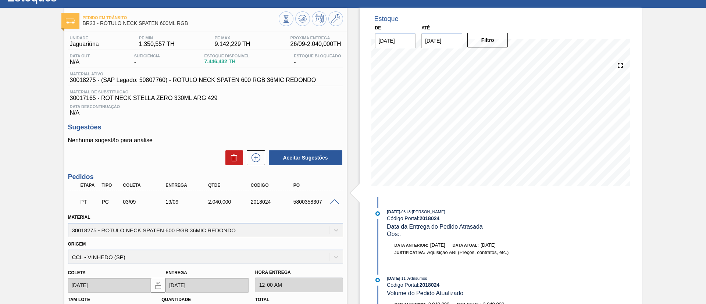
scroll to position [165, 0]
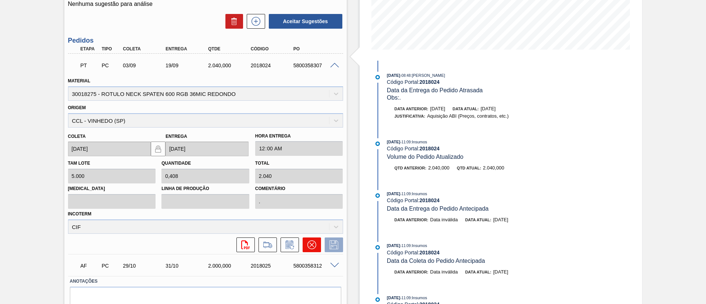
click at [312, 246] on icon at bounding box center [311, 244] width 9 height 9
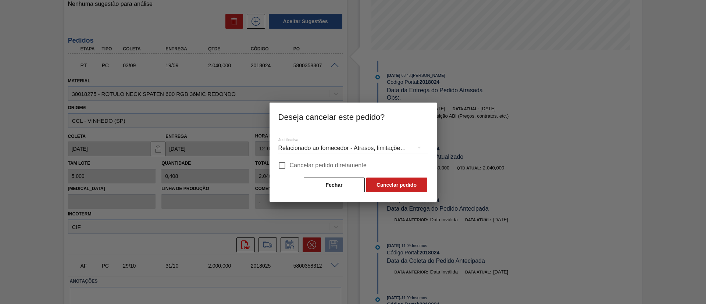
click at [316, 168] on span "Cancelar pedido diretamente" at bounding box center [328, 165] width 77 height 9
click at [290, 168] on input "Cancelar pedido diretamente" at bounding box center [281, 165] width 15 height 15
checkbox input "true"
click at [391, 184] on button "Cancelar pedido" at bounding box center [396, 185] width 61 height 15
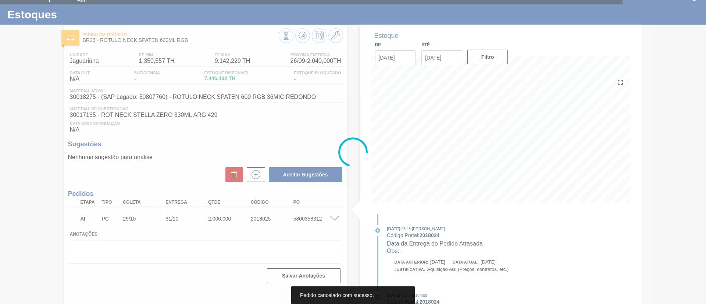
scroll to position [12, 0]
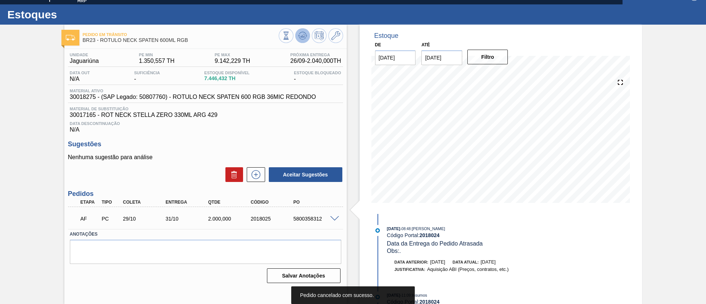
click at [303, 39] on icon at bounding box center [302, 35] width 9 height 9
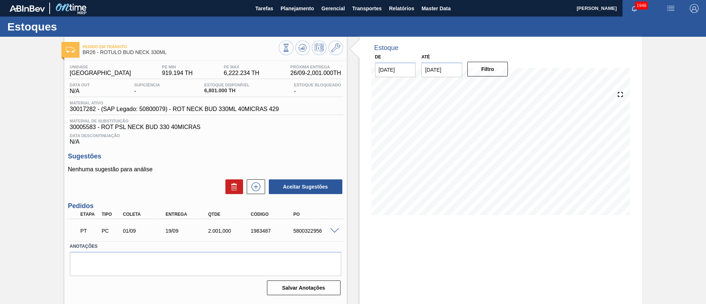
click at [334, 231] on span at bounding box center [334, 231] width 9 height 6
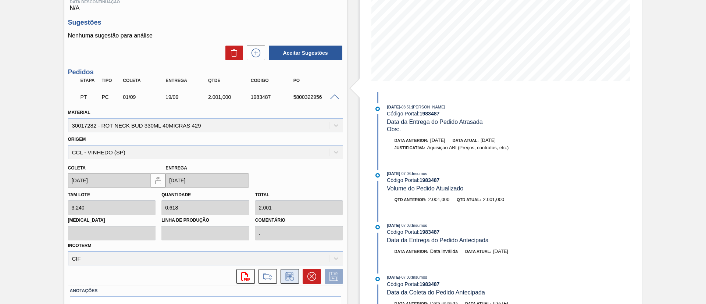
scroll to position [165, 0]
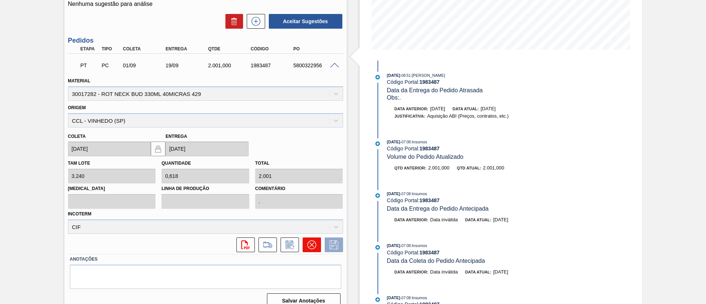
click at [315, 246] on icon at bounding box center [311, 244] width 9 height 9
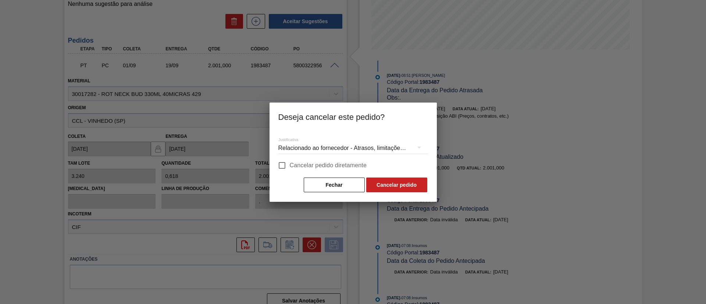
click at [339, 169] on span "Cancelar pedido diretamente" at bounding box center [328, 165] width 77 height 9
click at [290, 169] on input "Cancelar pedido diretamente" at bounding box center [281, 165] width 15 height 15
checkbox input "true"
click at [391, 180] on button "Cancelar pedido" at bounding box center [396, 185] width 61 height 15
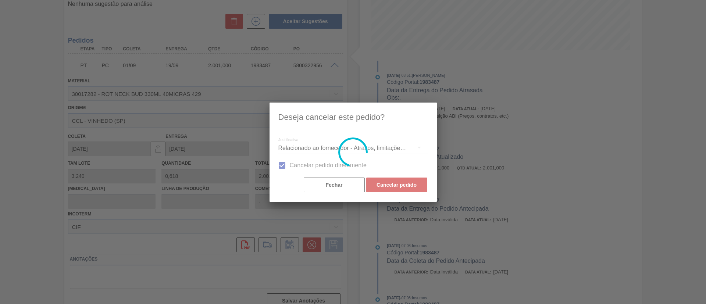
scroll to position [12, 0]
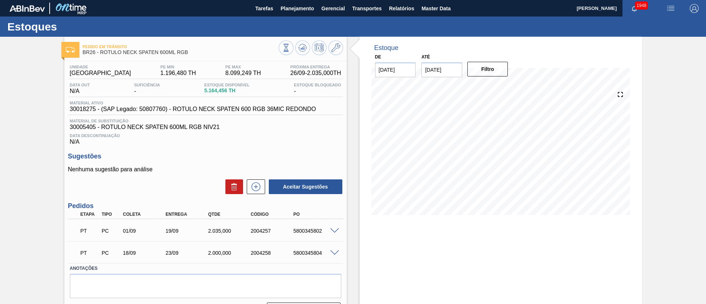
click at [337, 231] on span at bounding box center [334, 231] width 9 height 6
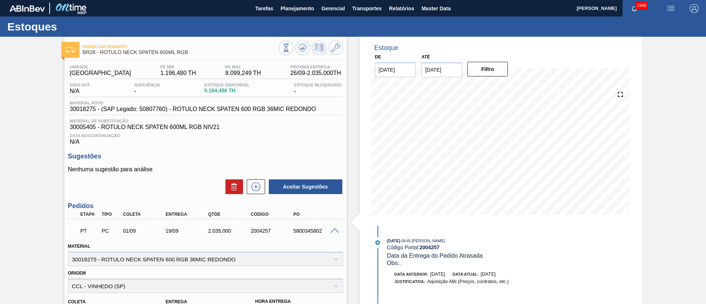
scroll to position [198, 0]
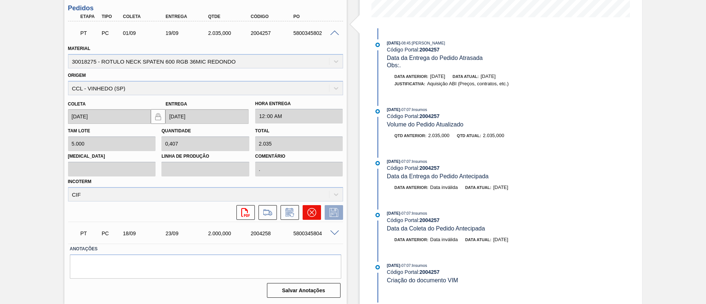
click at [312, 210] on icon at bounding box center [311, 212] width 9 height 9
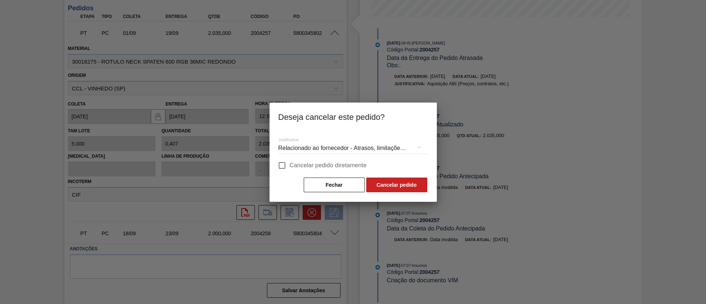
click at [313, 166] on span "Cancelar pedido diretamente" at bounding box center [328, 165] width 77 height 9
click at [290, 166] on input "Cancelar pedido diretamente" at bounding box center [281, 165] width 15 height 15
checkbox input "true"
click at [375, 185] on button "Cancelar pedido" at bounding box center [396, 185] width 61 height 15
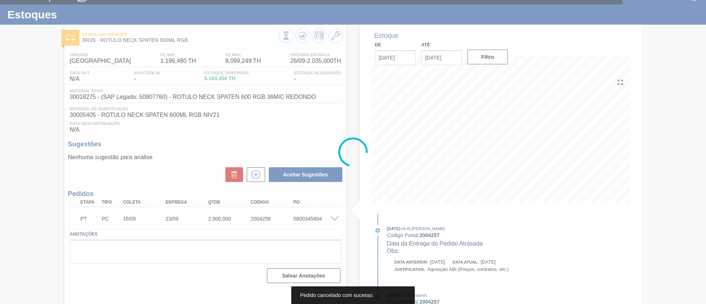
scroll to position [12, 0]
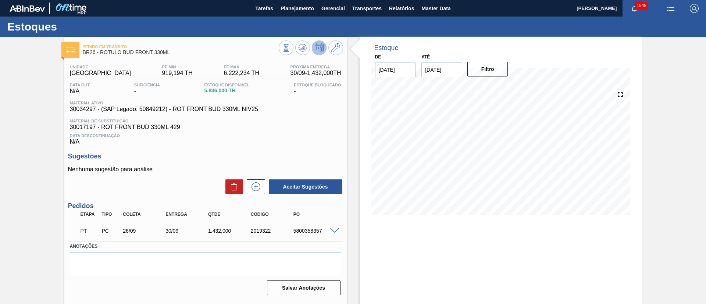
click at [336, 231] on span at bounding box center [334, 231] width 9 height 6
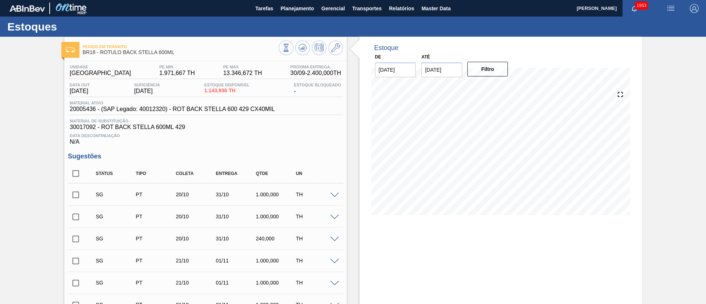
click at [75, 171] on input "checkbox" at bounding box center [75, 173] width 15 height 15
checkbox input "true"
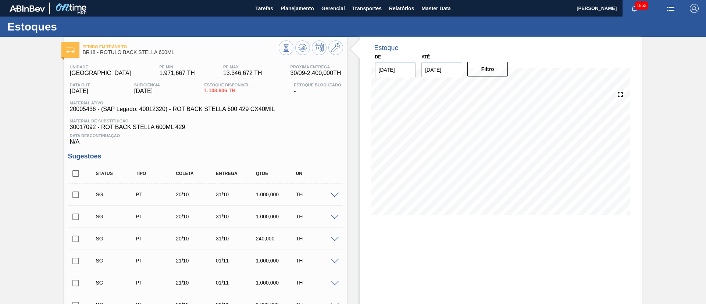
checkbox input "true"
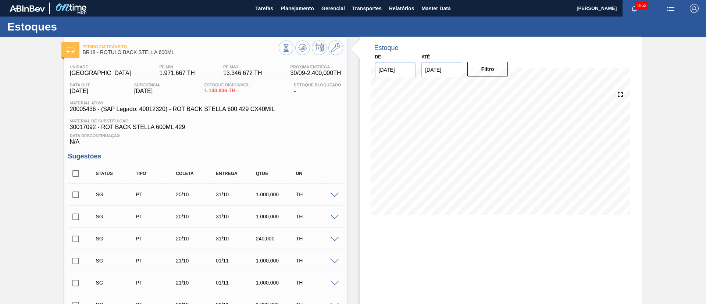
checkbox input "true"
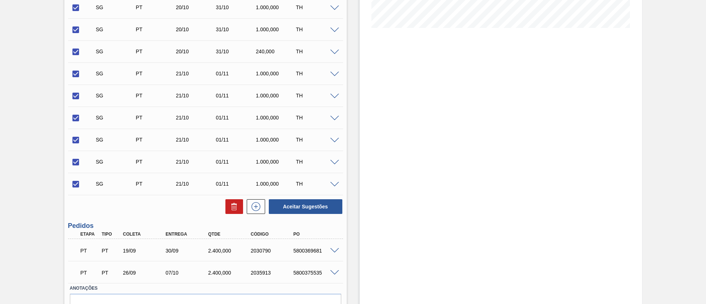
scroll to position [227, 0]
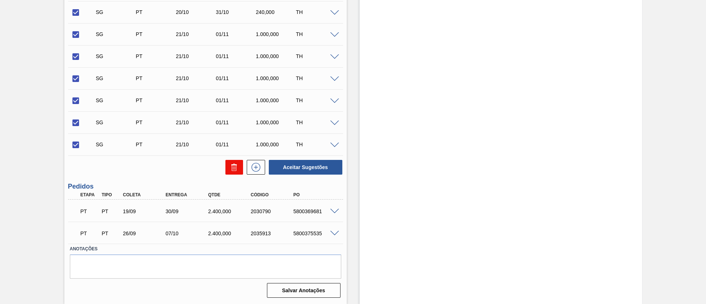
click at [227, 171] on button at bounding box center [234, 167] width 18 height 15
checkbox input "false"
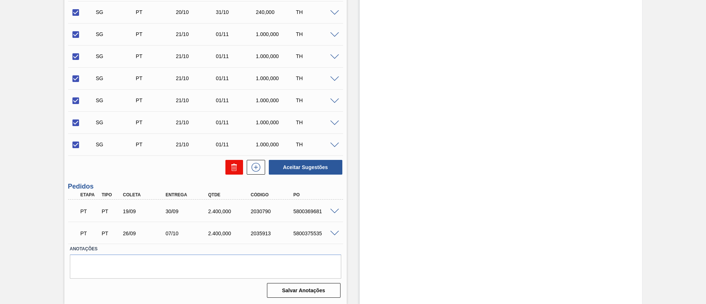
checkbox input "false"
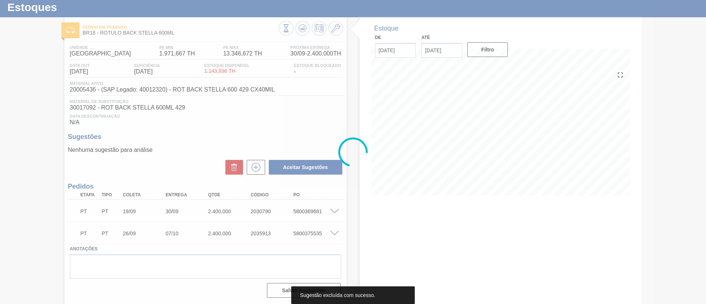
scroll to position [19, 0]
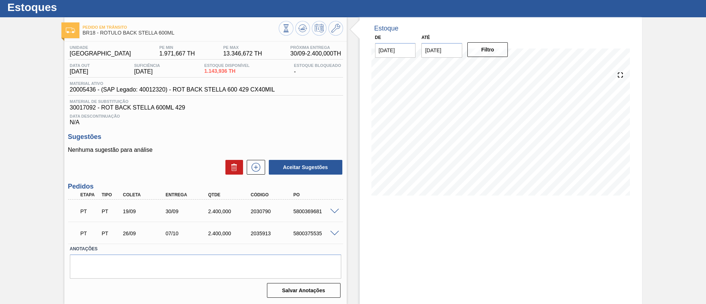
click at [304, 210] on div "5800369681" at bounding box center [316, 212] width 48 height 6
copy div "5800369681"
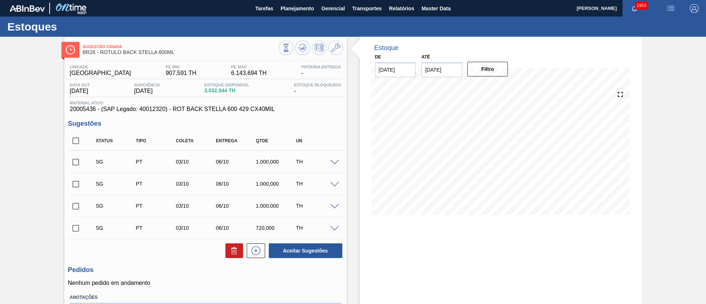
click at [75, 141] on input "checkbox" at bounding box center [75, 140] width 15 height 15
checkbox input "true"
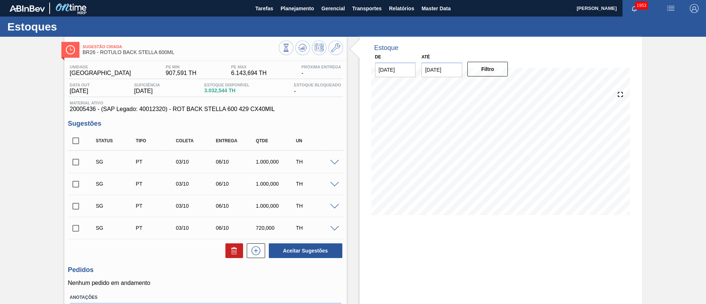
checkbox input "true"
click at [234, 257] on button at bounding box center [234, 250] width 18 height 15
checkbox input "false"
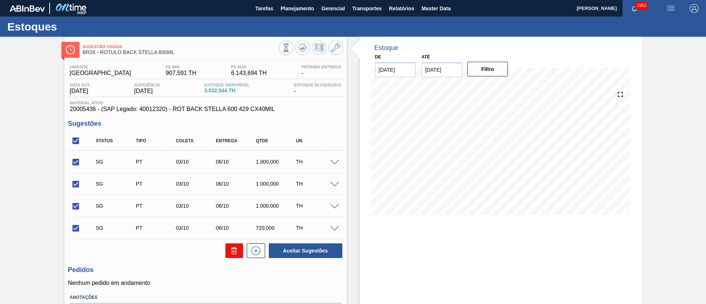
checkbox input "false"
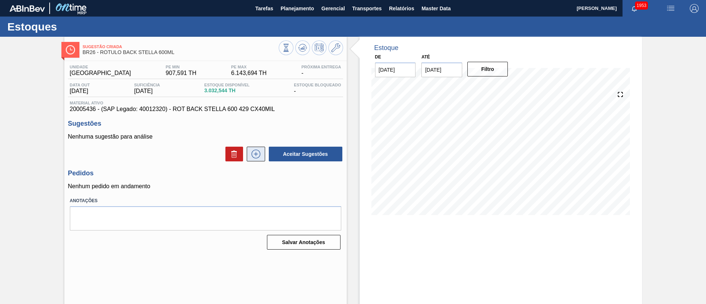
click at [251, 152] on icon at bounding box center [256, 154] width 12 height 9
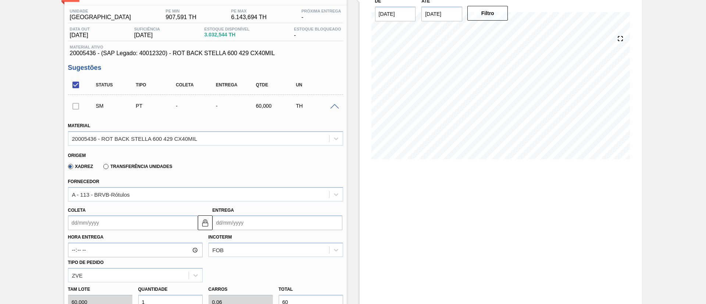
scroll to position [110, 0]
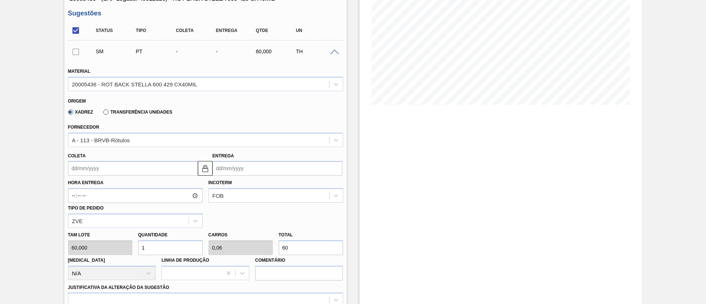
click at [92, 169] on input "Coleta" at bounding box center [133, 168] width 130 height 15
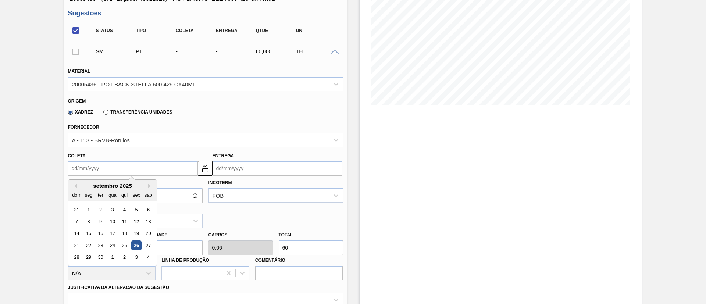
click at [137, 247] on div "26" at bounding box center [136, 245] width 10 height 10
type input "[DATE]"
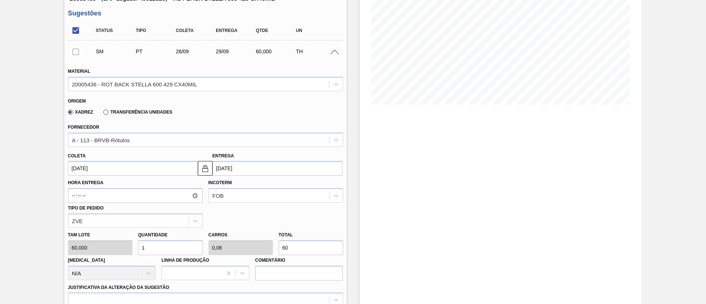
drag, startPoint x: 296, startPoint y: 247, endPoint x: 254, endPoint y: 255, distance: 43.3
click at [254, 255] on div "[PERSON_NAME] 60,000 Quantidade 1 Carros 0,06 Total 60 [MEDICAL_DATA] N/A Linha…" at bounding box center [205, 254] width 281 height 53
type input "0,033"
type input "0,002"
type input "2"
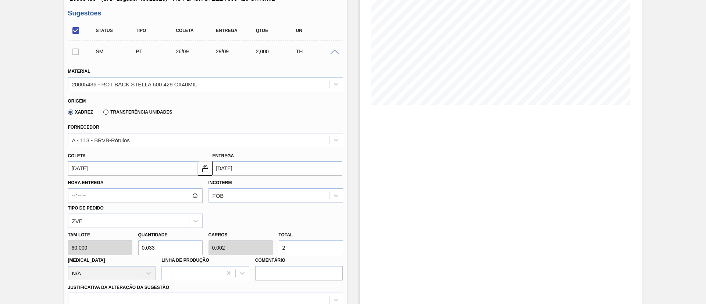
type input "0,4"
type input "0,024"
type input "24"
type input "4"
type input "0,24"
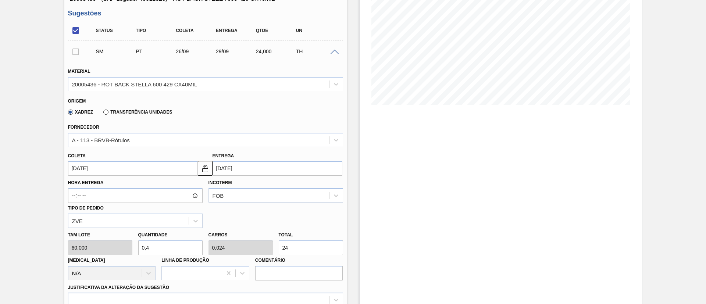
type input "240"
type input "40"
type input "2,4"
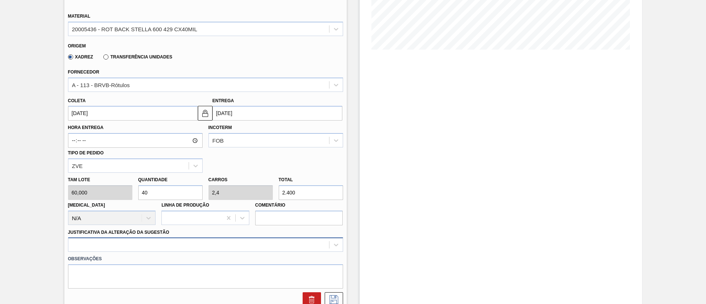
type input "2.400"
click at [179, 245] on div at bounding box center [205, 245] width 275 height 14
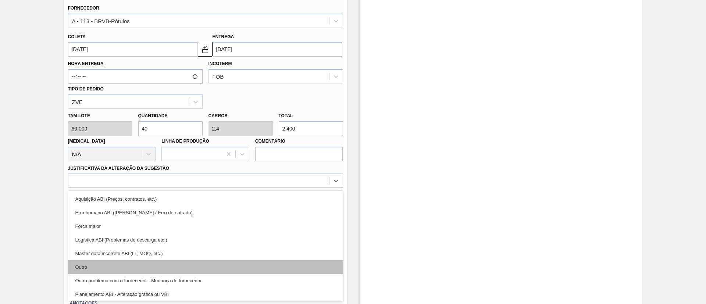
click at [153, 266] on div "Outro" at bounding box center [205, 267] width 275 height 14
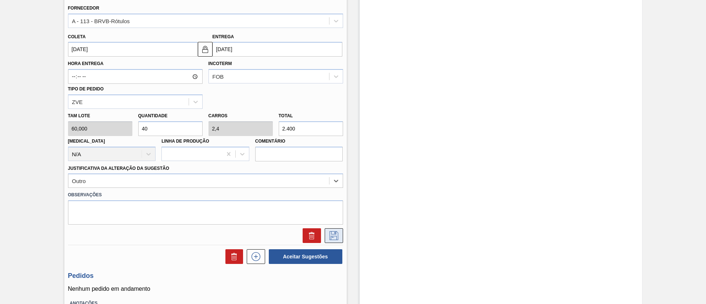
click at [335, 231] on button at bounding box center [334, 235] width 18 height 15
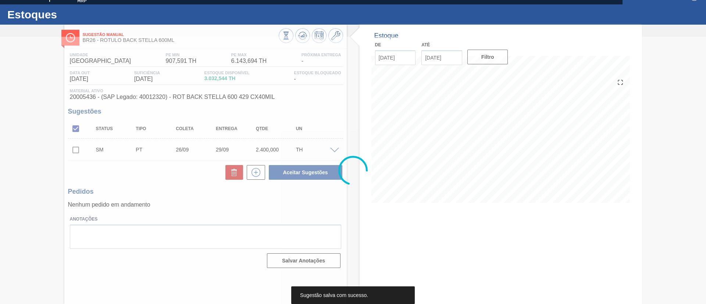
scroll to position [12, 0]
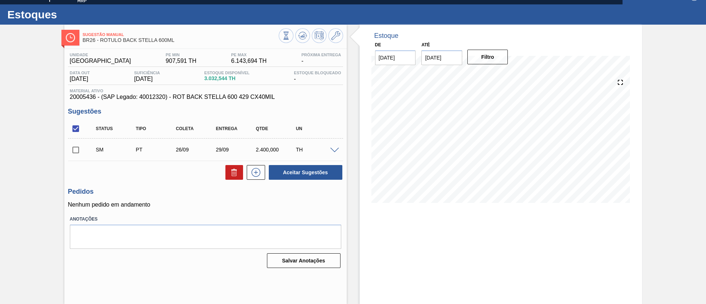
click at [79, 152] on input "checkbox" at bounding box center [75, 149] width 15 height 15
checkbox input "true"
click at [290, 170] on button "Aceitar Sugestões" at bounding box center [306, 172] width 74 height 15
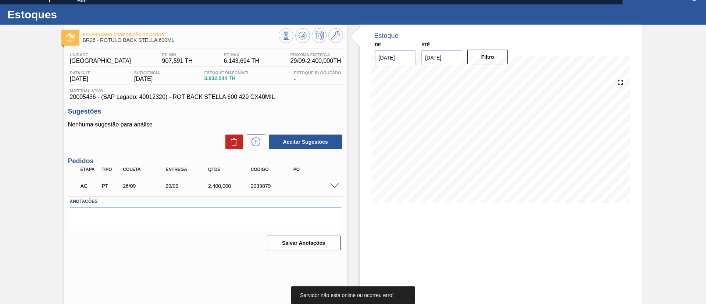
click at [331, 184] on span at bounding box center [334, 186] width 9 height 6
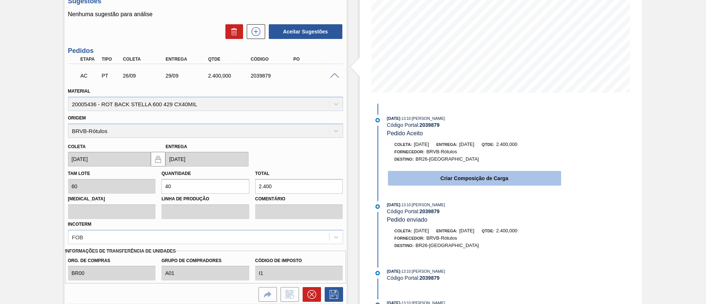
click at [427, 184] on button "Criar Composição de Carga" at bounding box center [474, 178] width 173 height 15
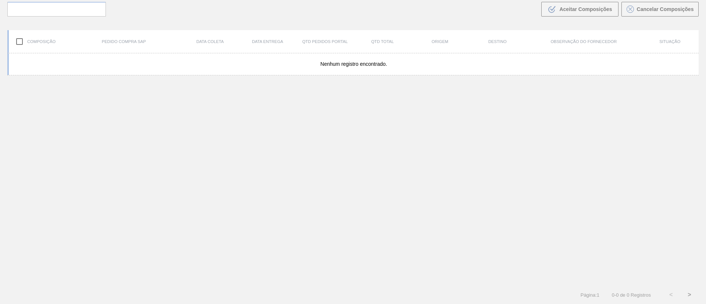
scroll to position [53, 0]
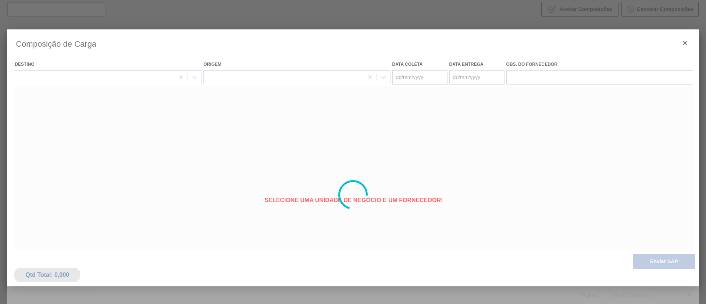
type coleta "[DATE]"
type entrega "[DATE]"
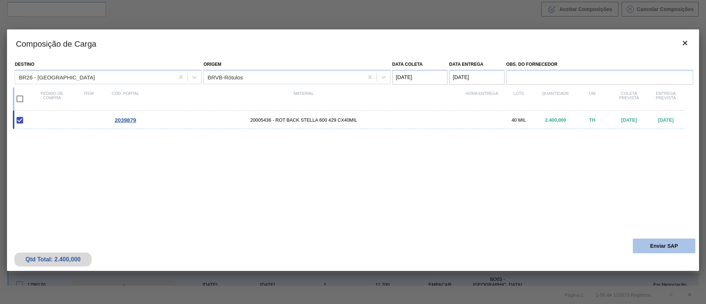
click at [657, 245] on button "Enviar SAP" at bounding box center [664, 246] width 63 height 15
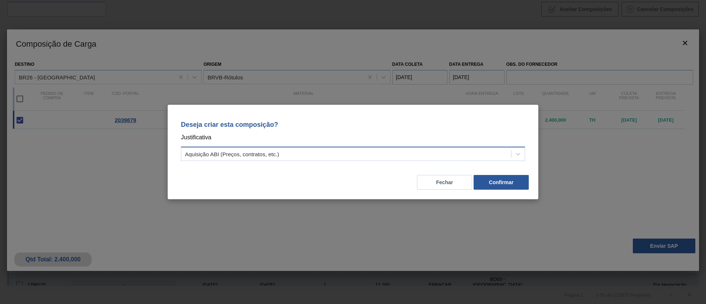
click at [306, 153] on div "Aquisição ABI (Preços, contratos, etc.)" at bounding box center [346, 154] width 330 height 11
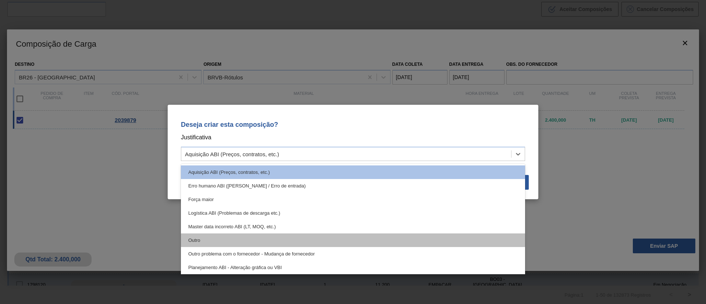
click at [234, 239] on div "Outro" at bounding box center [353, 241] width 344 height 14
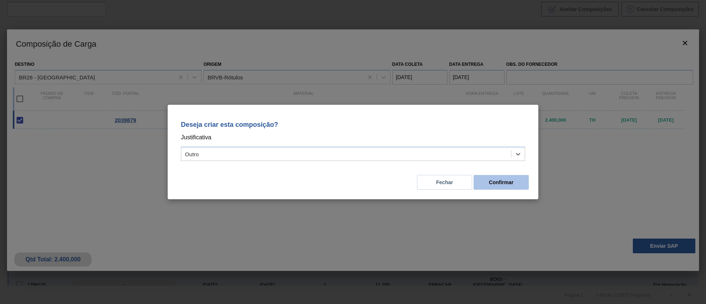
click at [517, 182] on button "Confirmar" at bounding box center [501, 182] width 55 height 15
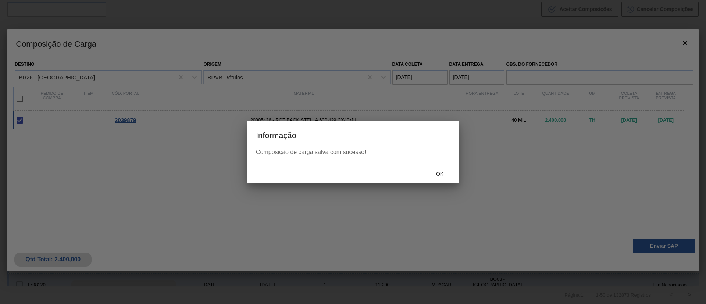
click at [441, 167] on div "Ok" at bounding box center [353, 173] width 212 height 19
click at [441, 172] on span "Ok" at bounding box center [439, 174] width 19 height 6
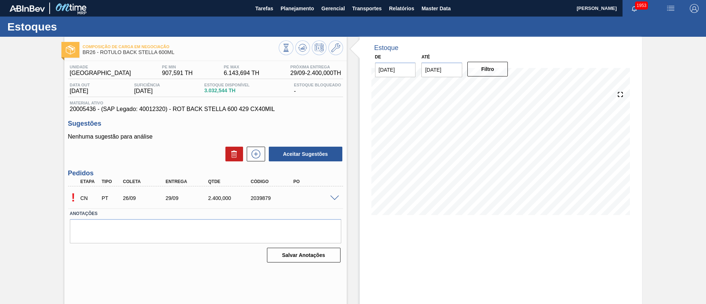
click at [333, 199] on span at bounding box center [334, 199] width 9 height 6
click at [308, 199] on div "5800379186" at bounding box center [316, 198] width 48 height 6
copy div "5800379186"
